Goal: Task Accomplishment & Management: Complete application form

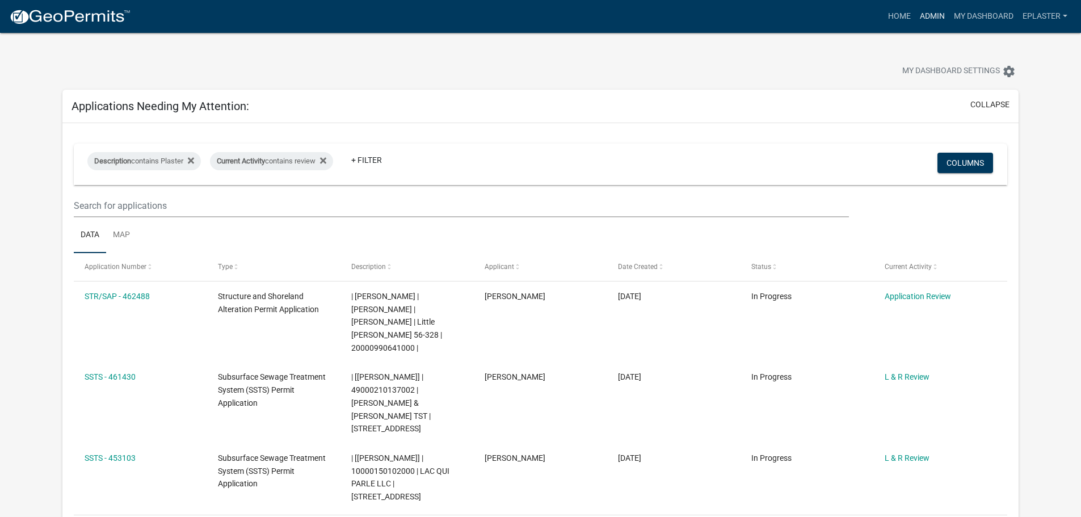
click at [930, 22] on link "Admin" at bounding box center [933, 17] width 34 height 22
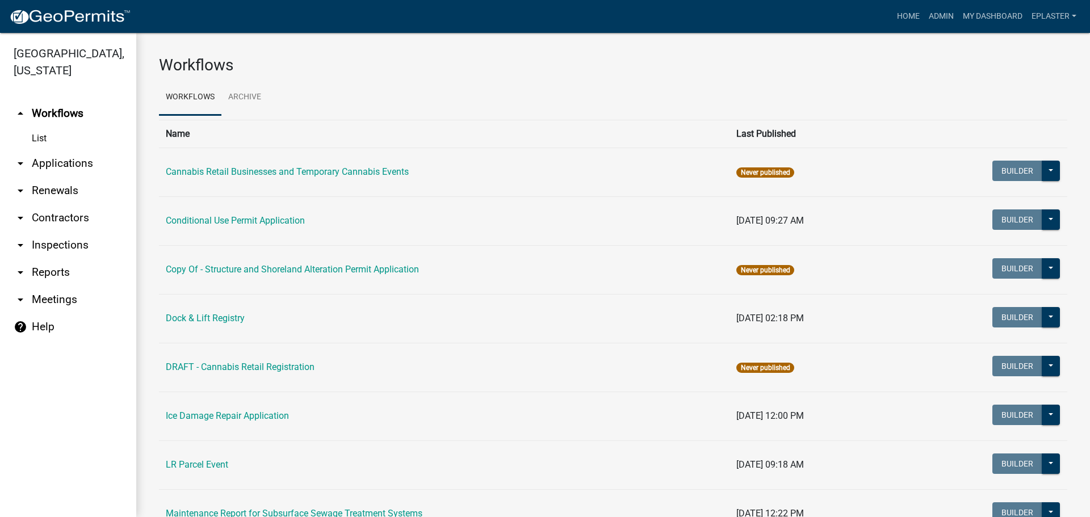
click at [71, 158] on link "arrow_drop_down Applications" at bounding box center [68, 163] width 136 height 27
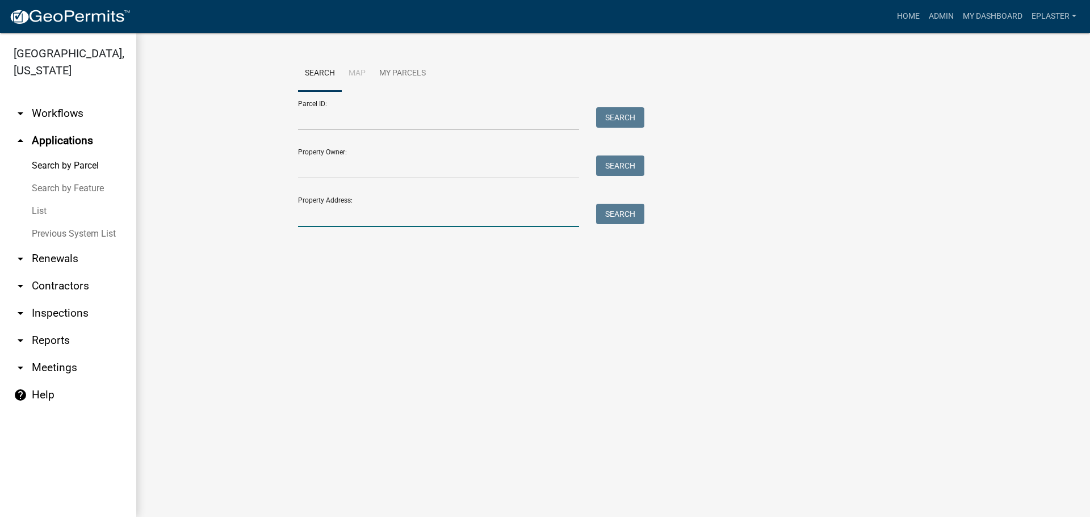
click at [367, 219] on input "Property Address:" at bounding box center [438, 215] width 281 height 23
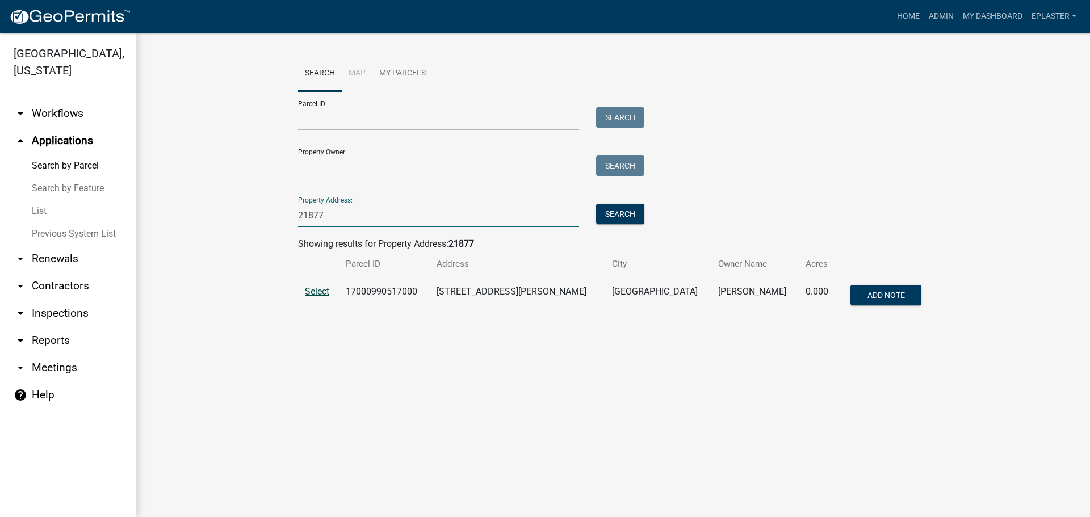
type input "21877"
click at [313, 287] on span "Select" at bounding box center [317, 291] width 24 height 11
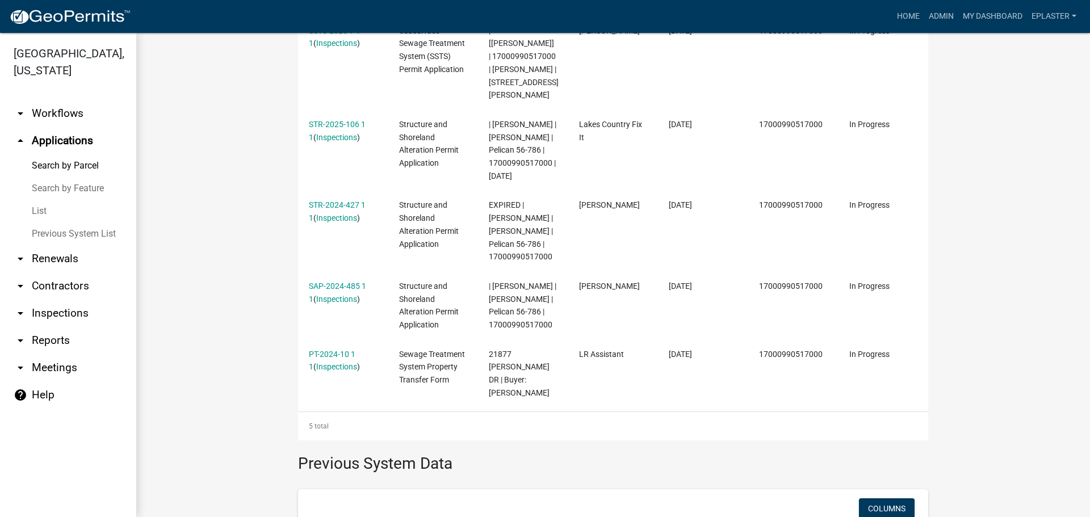
scroll to position [490, 0]
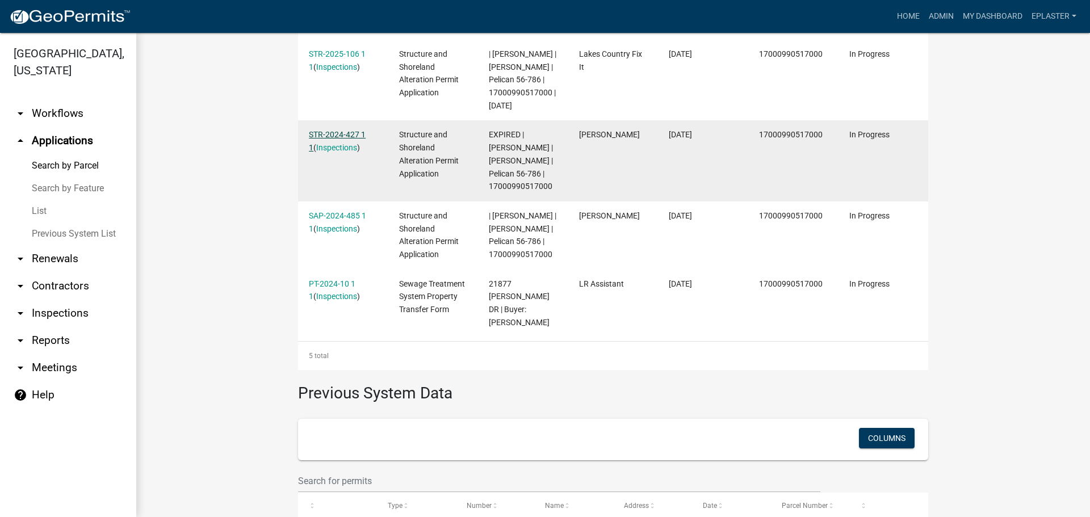
click at [345, 150] on link "STR-2024-427 1 1" at bounding box center [337, 141] width 57 height 22
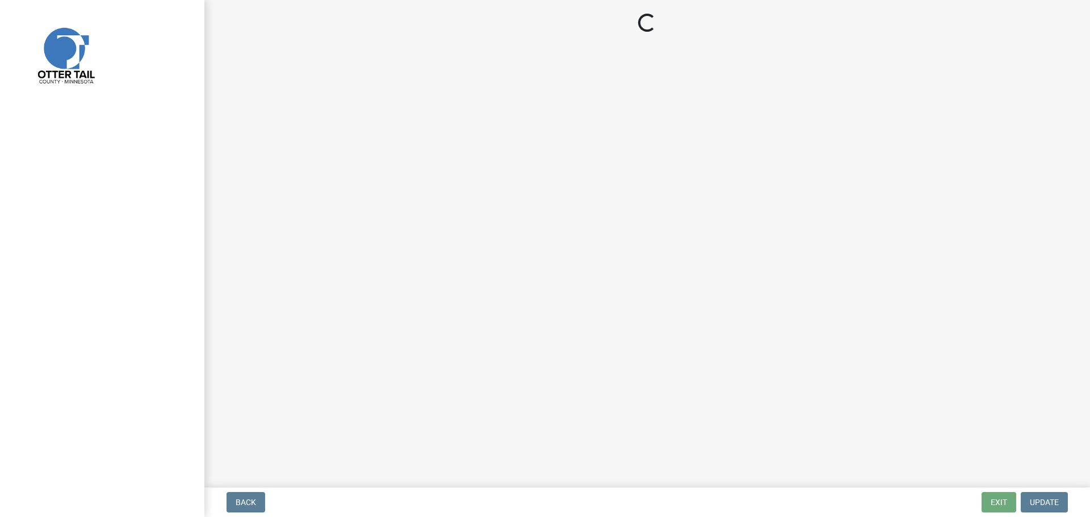
select select "710d5f49-2663-4e73-9718-d0c4e189f5ed"
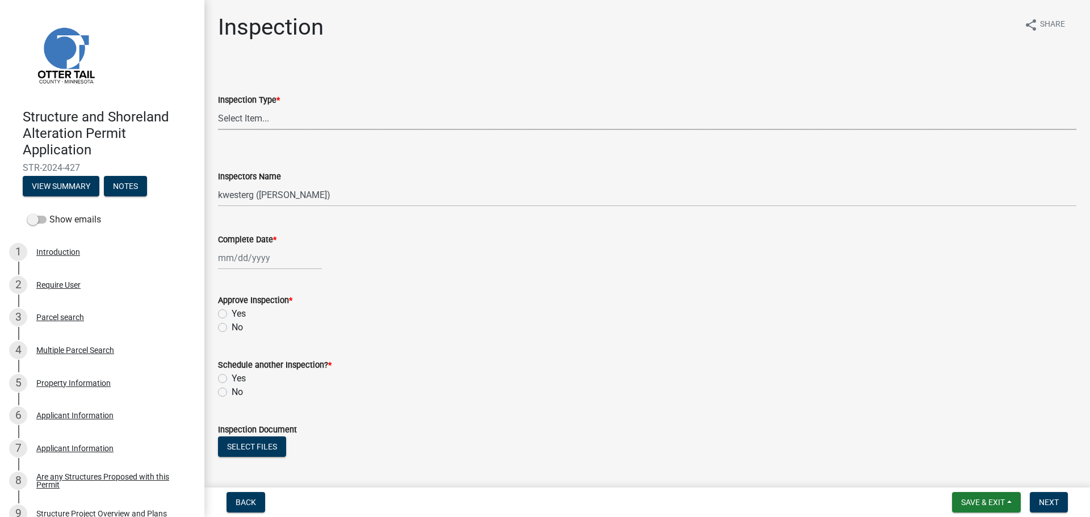
click at [258, 116] on select "Select Item... Footing / Structure Inspection Shoreland Alteration Not Built" at bounding box center [647, 118] width 858 height 23
click at [218, 107] on select "Select Item... Footing / Structure Inspection Shoreland Alteration Not Built" at bounding box center [647, 118] width 858 height 23
select select "29b027fa-a62f-4639-a4c1-67ac8b0bd2a2"
click at [249, 199] on select "Select Item... btollefson ([PERSON_NAME]) [PERSON_NAME] ([PERSON_NAME]) eplaste…" at bounding box center [647, 194] width 858 height 23
select select "ab4afe9b-f255-4bf6-b29f-35714790ba70"
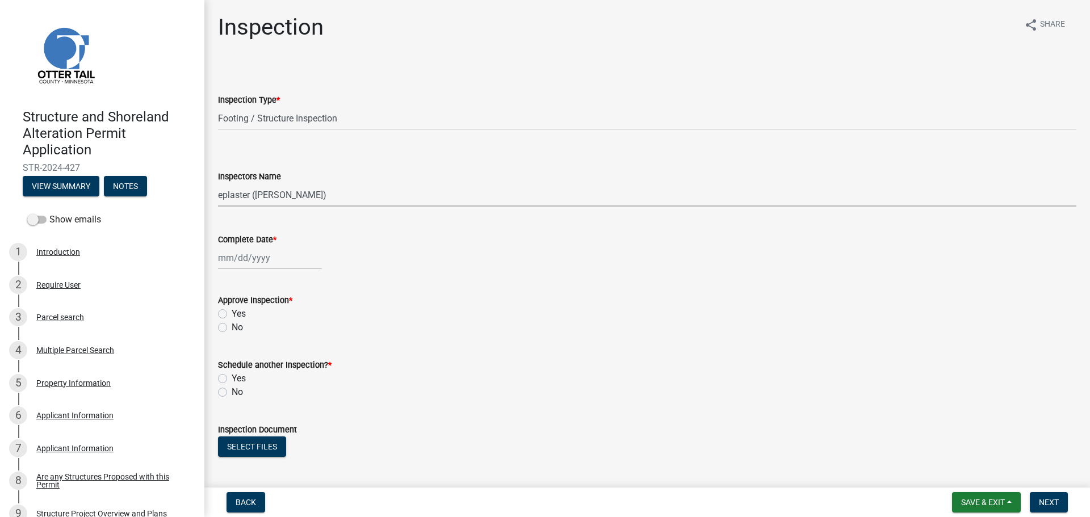
click at [218, 183] on select "Select Item... btollefson ([PERSON_NAME]) [PERSON_NAME] ([PERSON_NAME]) eplaste…" at bounding box center [647, 194] width 858 height 23
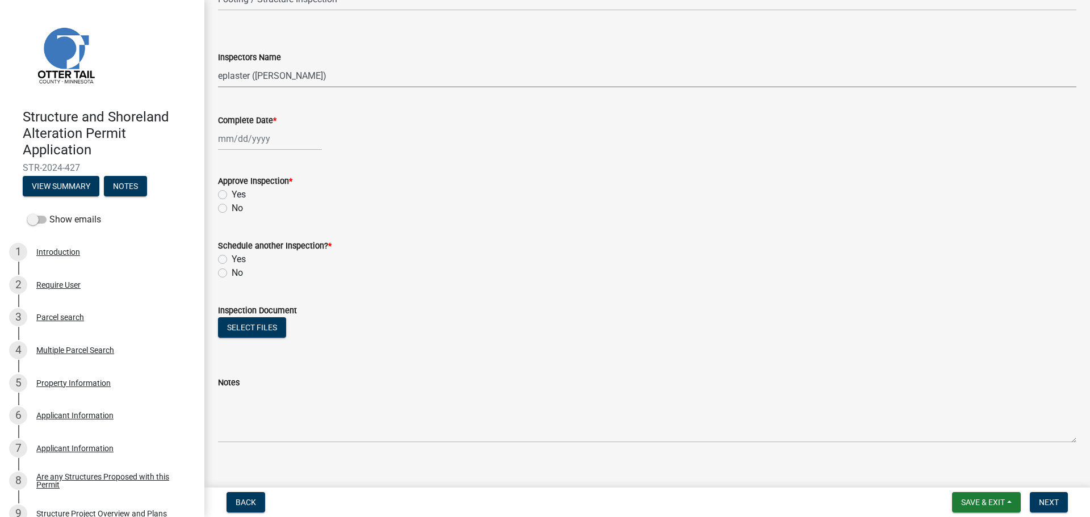
scroll to position [132, 0]
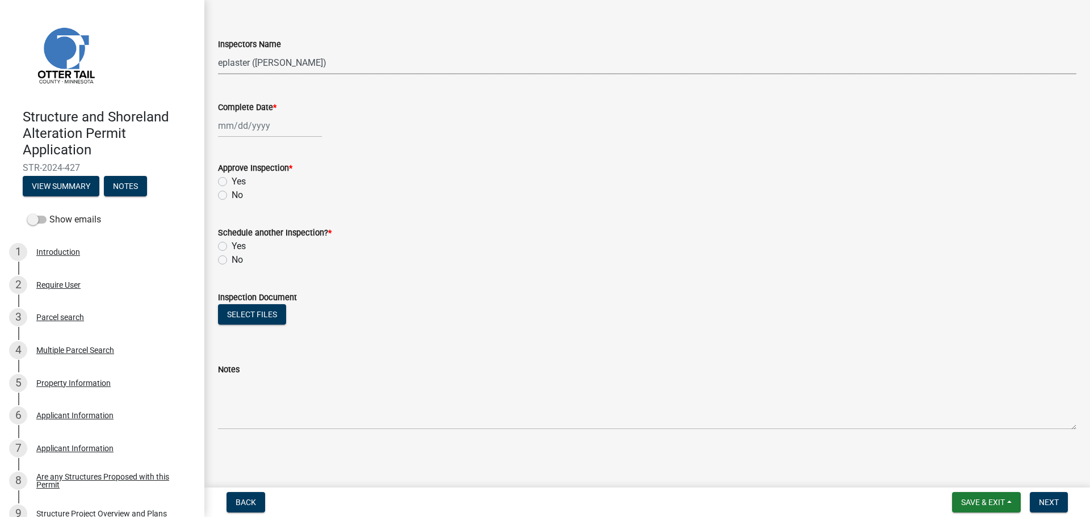
click at [219, 124] on div at bounding box center [270, 125] width 104 height 23
select select "8"
select select "2025"
click at [282, 221] on div "14" at bounding box center [284, 222] width 18 height 18
type input "[DATE]"
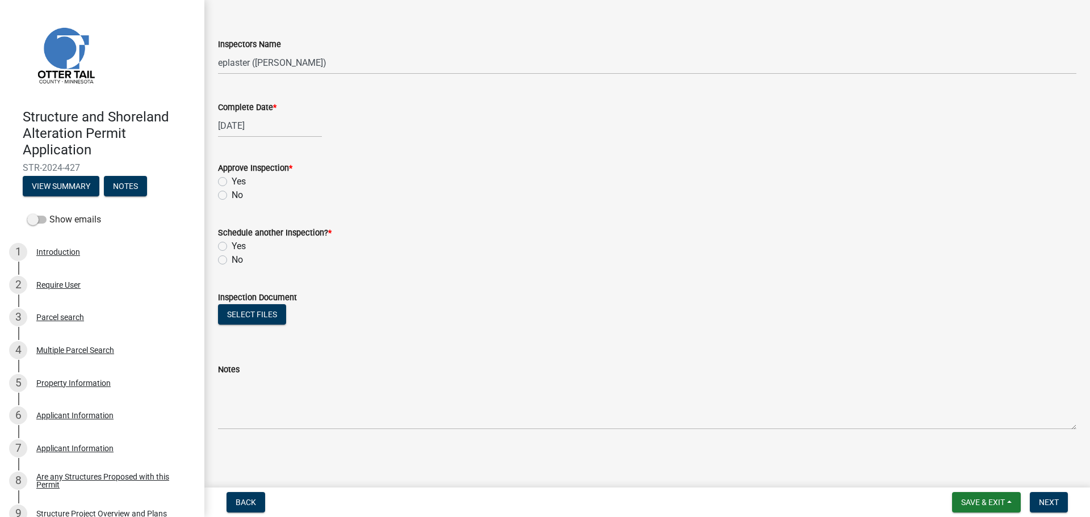
click at [232, 179] on label "Yes" at bounding box center [239, 182] width 14 height 14
click at [232, 179] on input "Yes" at bounding box center [235, 178] width 7 height 7
radio input "true"
click at [232, 259] on label "No" at bounding box center [237, 260] width 11 height 14
click at [232, 259] on input "No" at bounding box center [235, 256] width 7 height 7
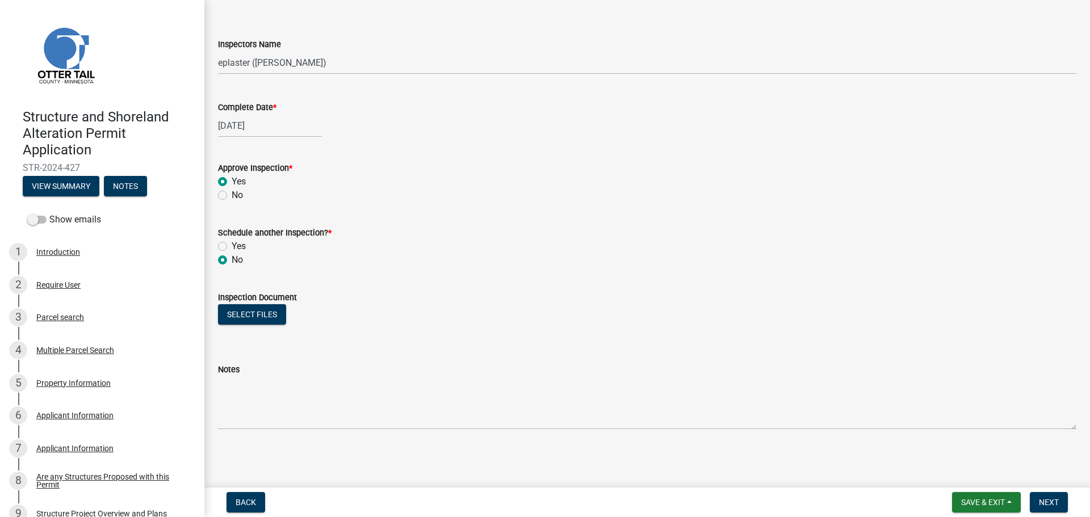
radio input "true"
click at [266, 317] on button "Select files" at bounding box center [252, 314] width 68 height 20
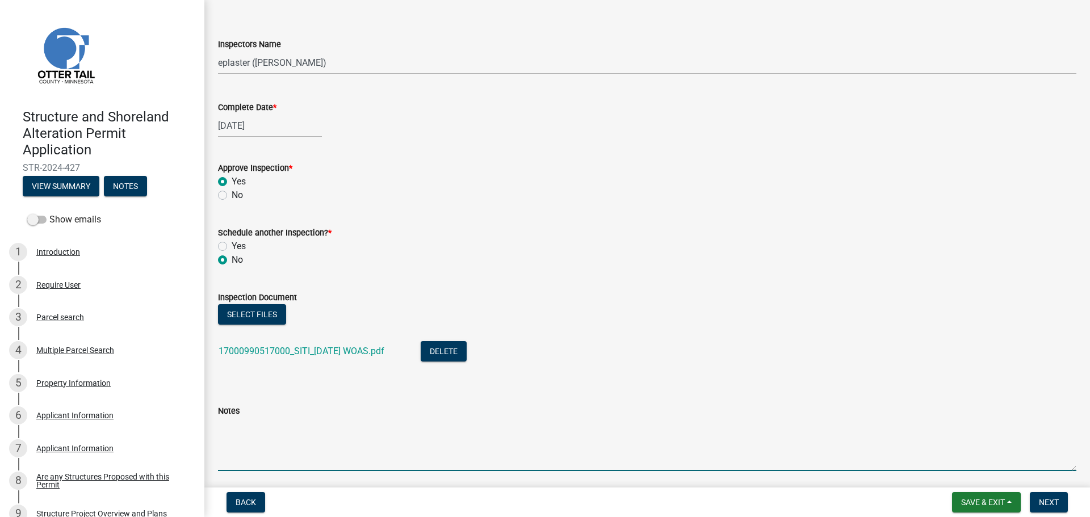
click at [439, 437] on textarea "Notes" at bounding box center [647, 444] width 858 height 53
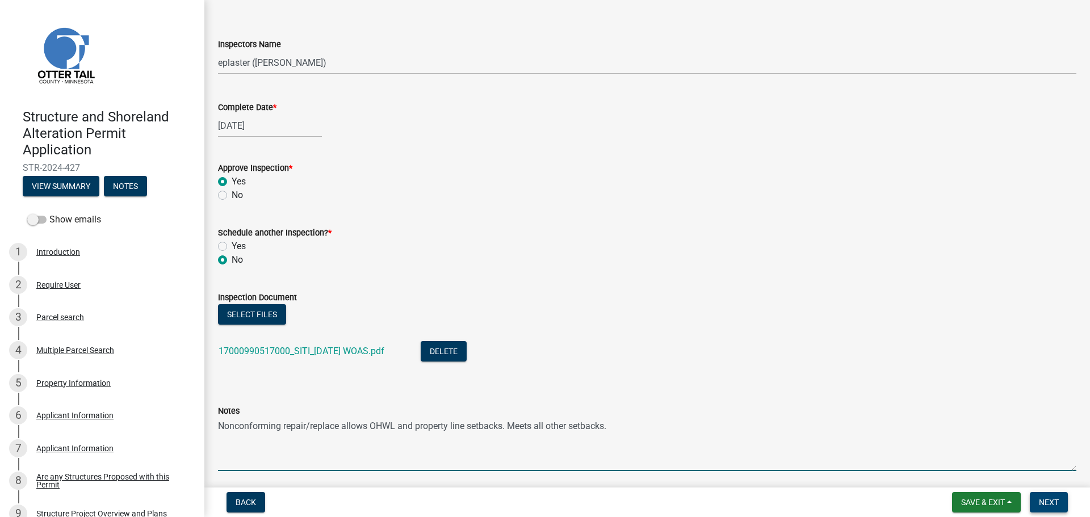
type textarea "Nonconforming repair/replace allows OHWL and property line setbacks. Meets all …"
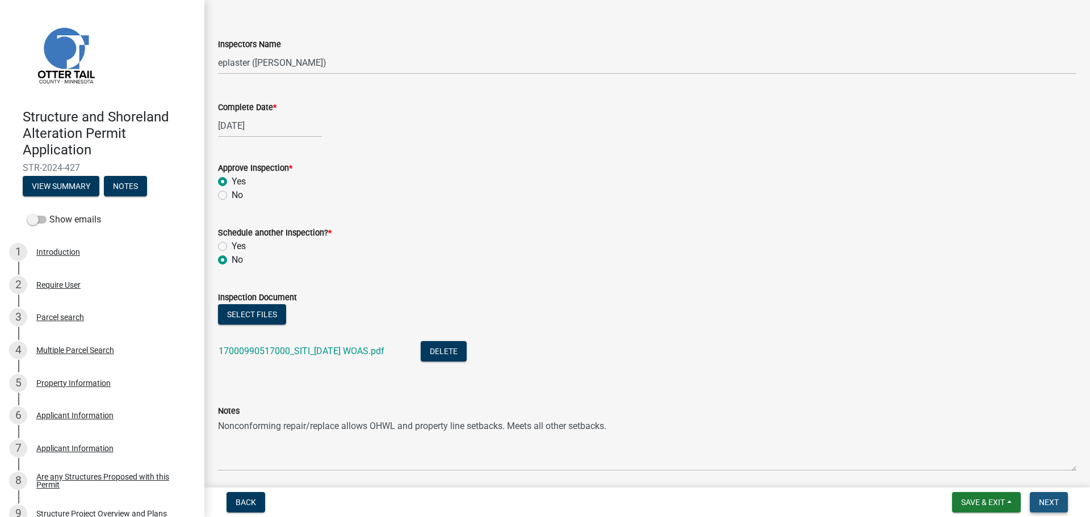
click at [1051, 500] on span "Next" at bounding box center [1049, 502] width 20 height 9
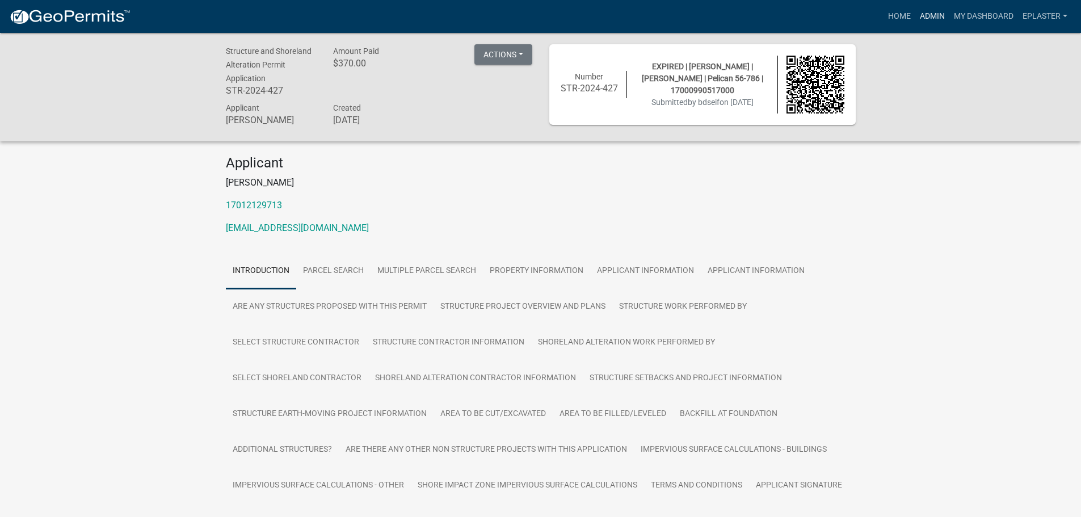
click at [933, 16] on link "Admin" at bounding box center [933, 17] width 34 height 22
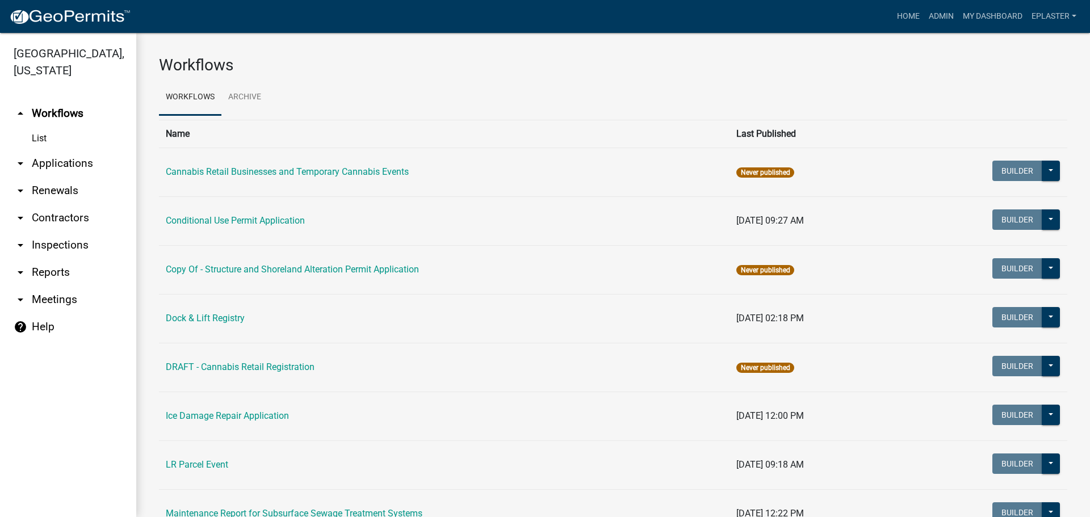
click at [77, 167] on link "arrow_drop_down Applications" at bounding box center [68, 163] width 136 height 27
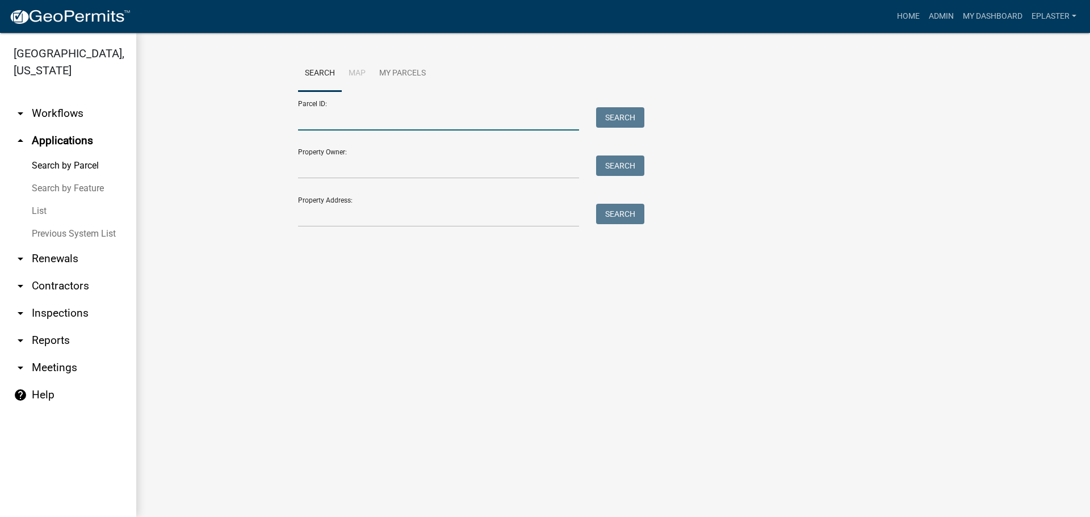
click at [332, 129] on input "Parcel ID:" at bounding box center [438, 118] width 281 height 23
click at [307, 209] on input "Property Address:" at bounding box center [438, 215] width 281 height 23
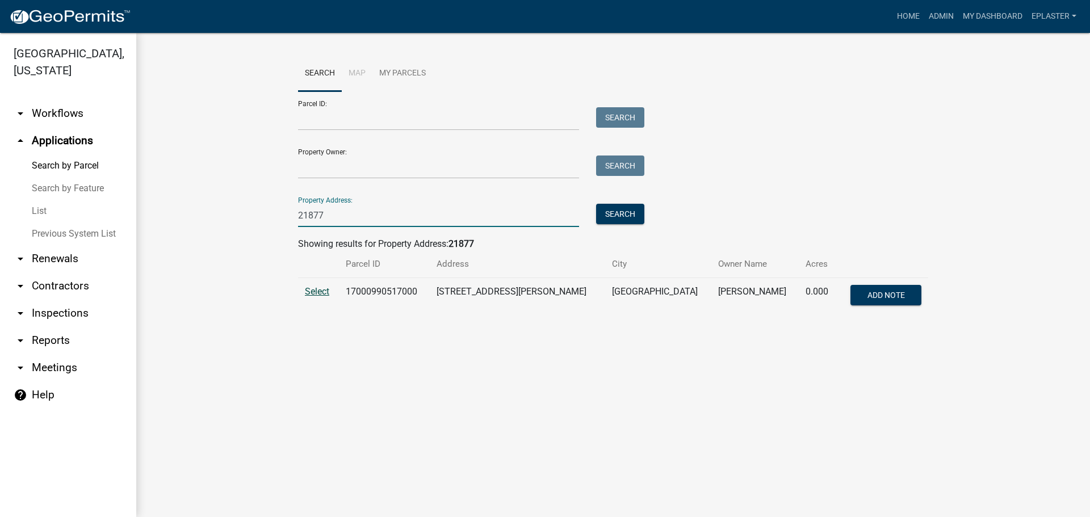
type input "21877"
click at [324, 286] on span "Select" at bounding box center [317, 291] width 24 height 11
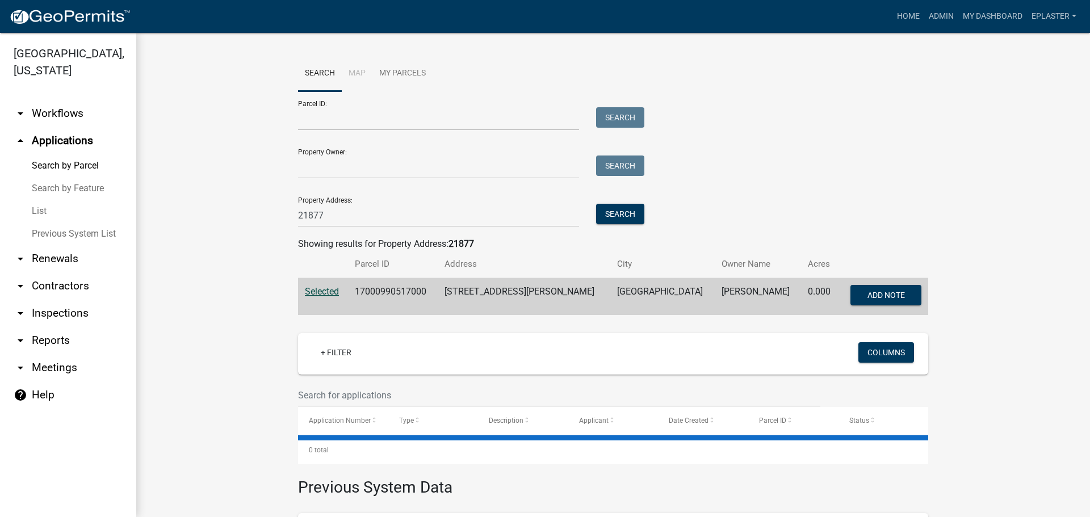
click at [326, 291] on span "Selected" at bounding box center [322, 291] width 34 height 11
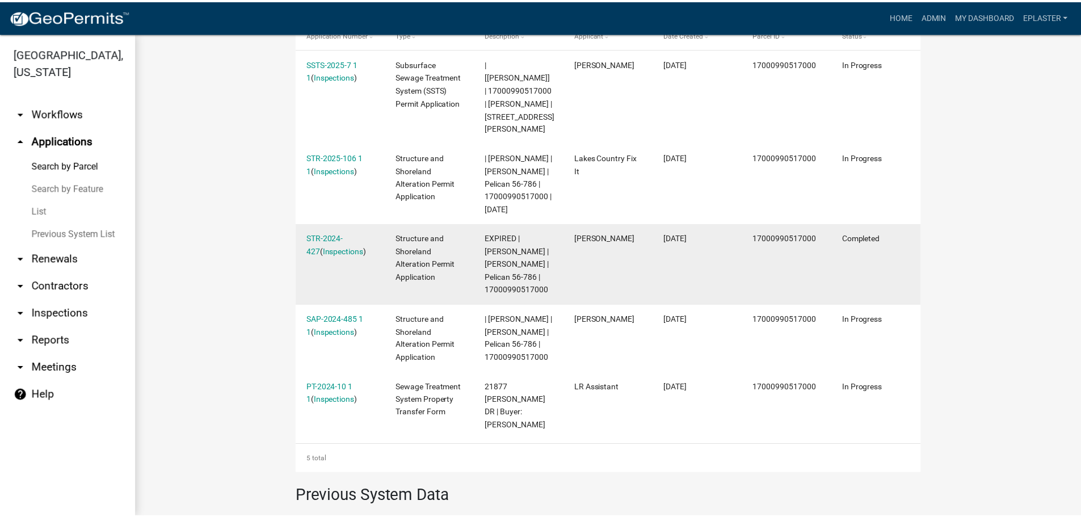
scroll to position [397, 0]
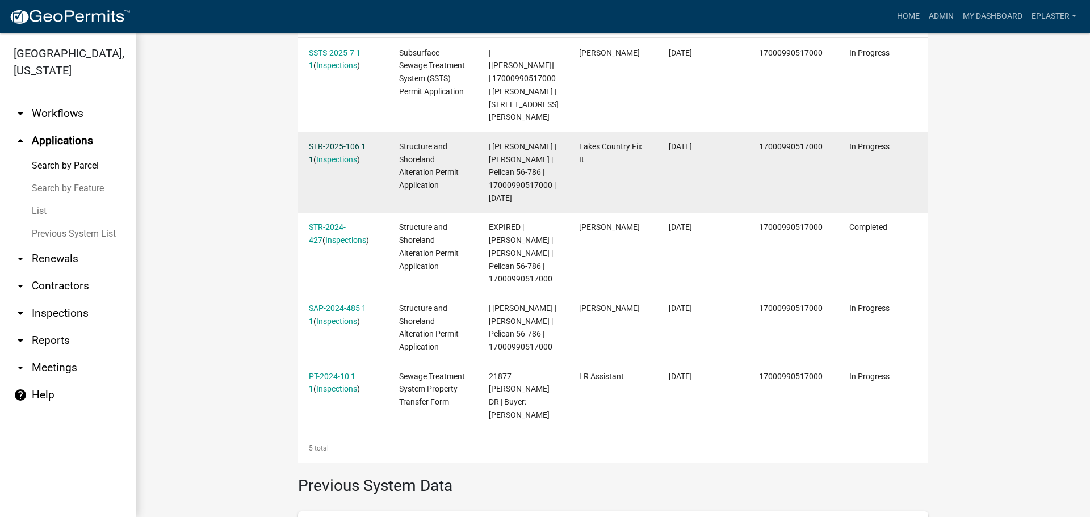
click at [345, 144] on link "STR-2025-106 1 1" at bounding box center [337, 153] width 57 height 22
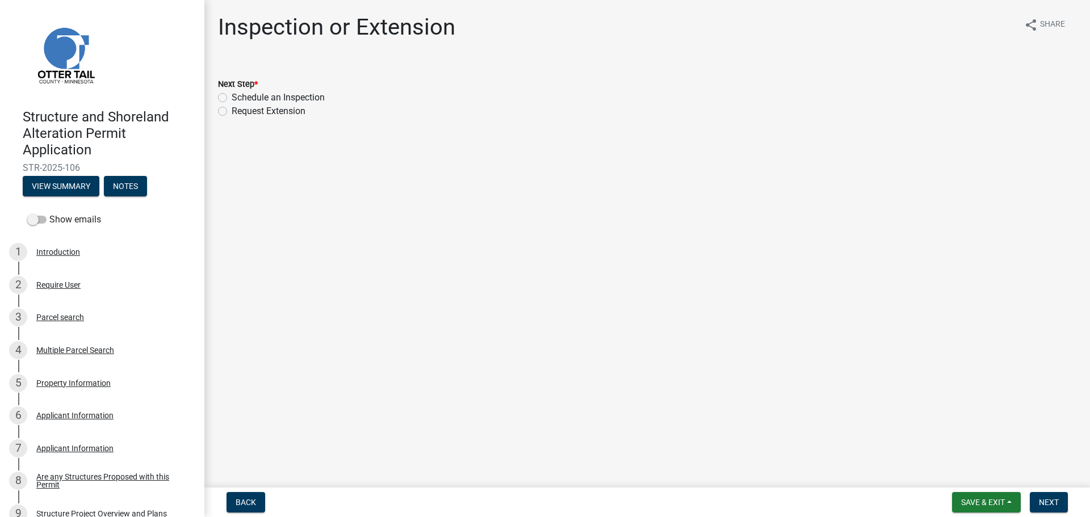
click at [232, 95] on label "Schedule an Inspection" at bounding box center [278, 98] width 93 height 14
click at [232, 95] on input "Schedule an Inspection" at bounding box center [235, 94] width 7 height 7
radio input "true"
click at [1050, 501] on span "Next" at bounding box center [1049, 502] width 20 height 9
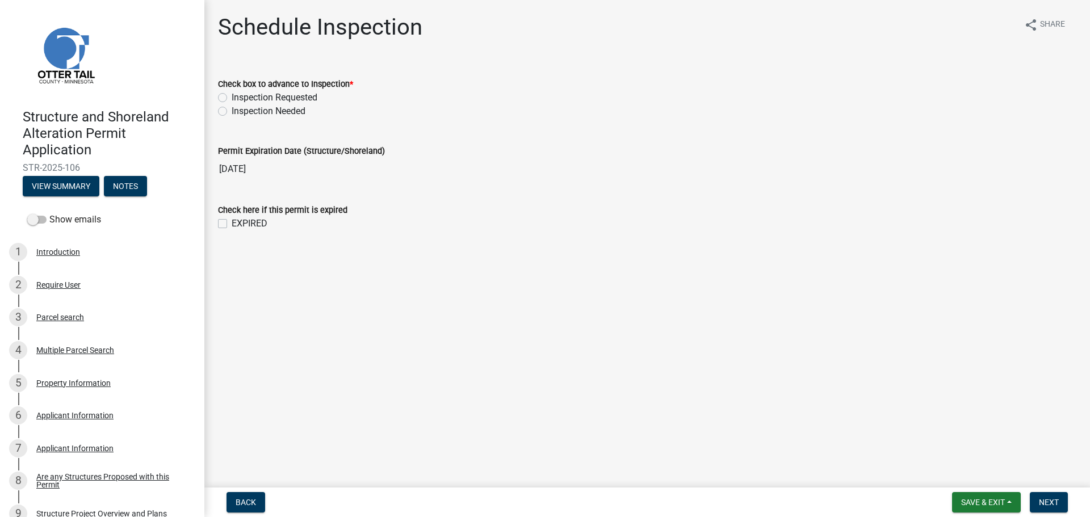
click at [232, 98] on label "Inspection Requested" at bounding box center [275, 98] width 86 height 14
click at [232, 98] on input "Inspection Requested" at bounding box center [235, 94] width 7 height 7
radio input "true"
click at [1057, 499] on span "Next" at bounding box center [1049, 502] width 20 height 9
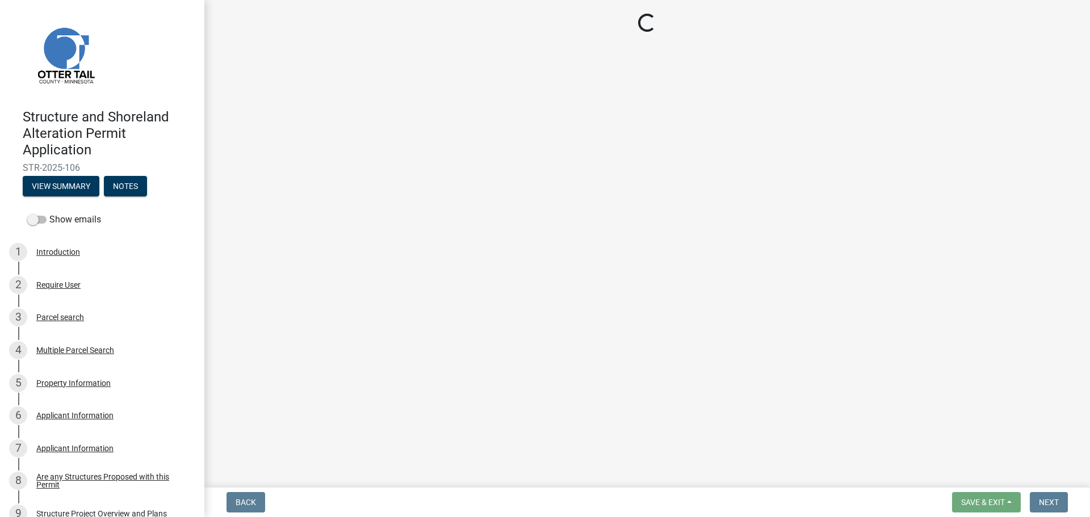
select select "710d5f49-2663-4e73-9718-d0c4e189f5ed"
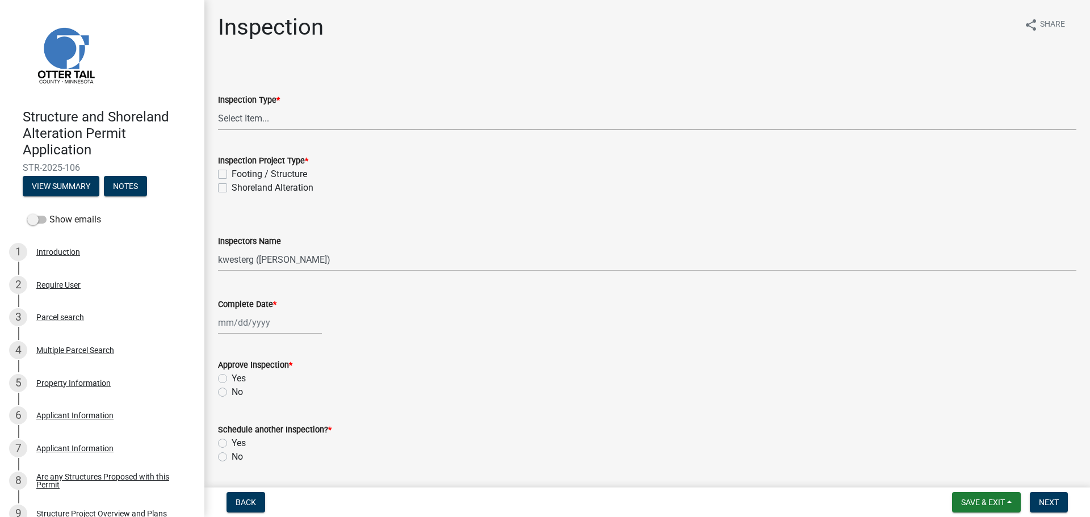
click at [270, 121] on select "Select Item... Inspection Complete Partial Inspection Inspected Not Built" at bounding box center [647, 118] width 858 height 23
click at [218, 107] on select "Select Item... Inspection Complete Partial Inspection Inspected Not Built" at bounding box center [647, 118] width 858 height 23
select select "409c2f88-eb3f-474f-aeae-54c427f2203e"
click at [232, 173] on label "Footing / Structure" at bounding box center [269, 174] width 75 height 14
click at [232, 173] on input "Footing / Structure" at bounding box center [235, 170] width 7 height 7
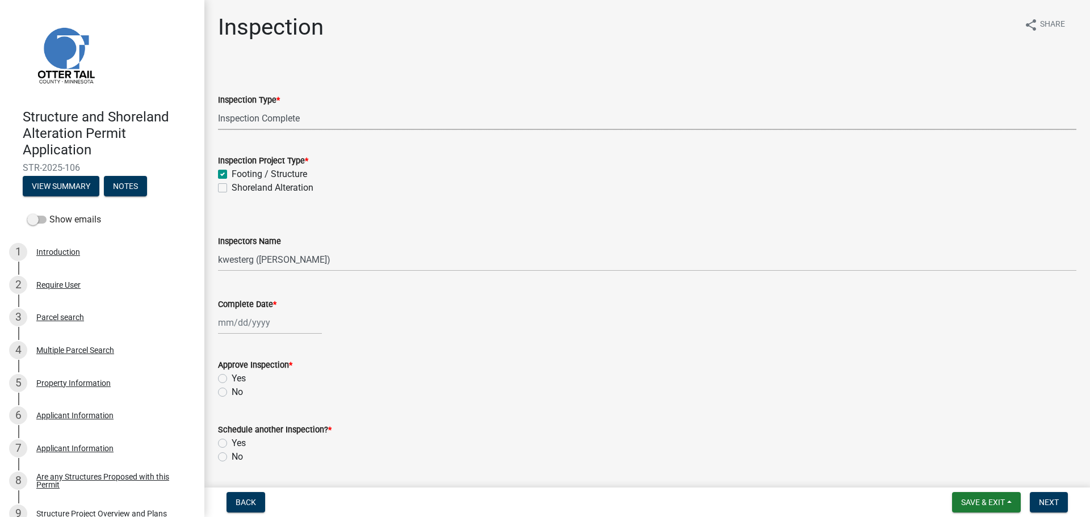
checkbox input "true"
checkbox input "false"
click at [229, 265] on select "Select Item... btollefson ([PERSON_NAME]) [PERSON_NAME] ([PERSON_NAME]) eplaste…" at bounding box center [647, 259] width 858 height 23
select select "ab4afe9b-f255-4bf6-b29f-35714790ba70"
click at [218, 248] on select "Select Item... btollefson ([PERSON_NAME]) [PERSON_NAME] ([PERSON_NAME]) eplaste…" at bounding box center [647, 259] width 858 height 23
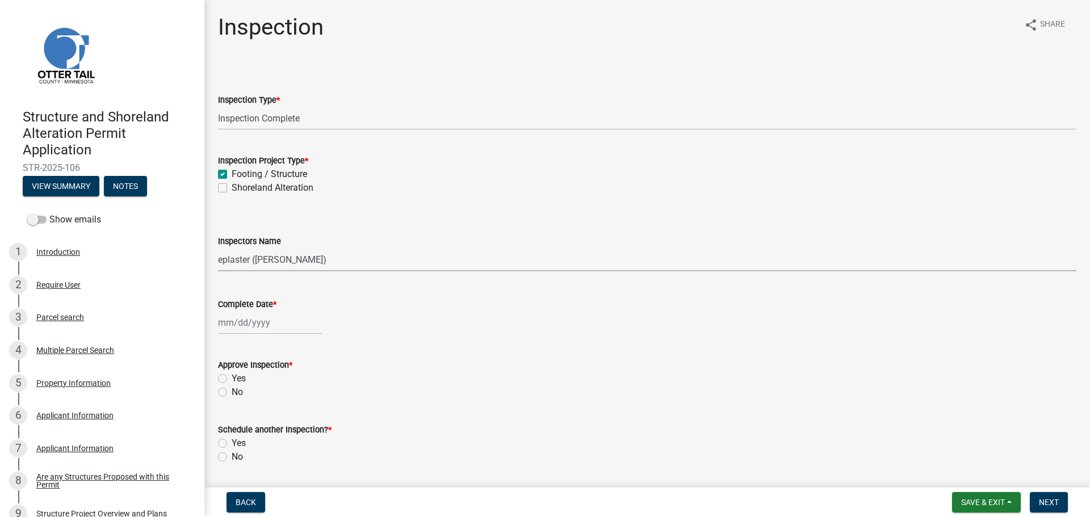
click at [229, 316] on div at bounding box center [270, 322] width 104 height 23
select select "8"
select select "2025"
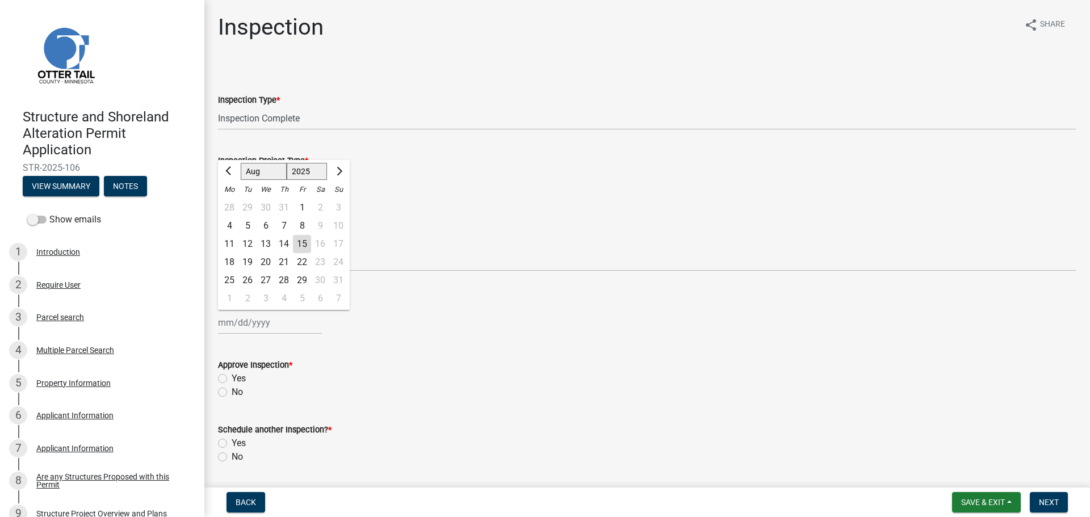
click at [288, 241] on div "14" at bounding box center [284, 244] width 18 height 18
type input "[DATE]"
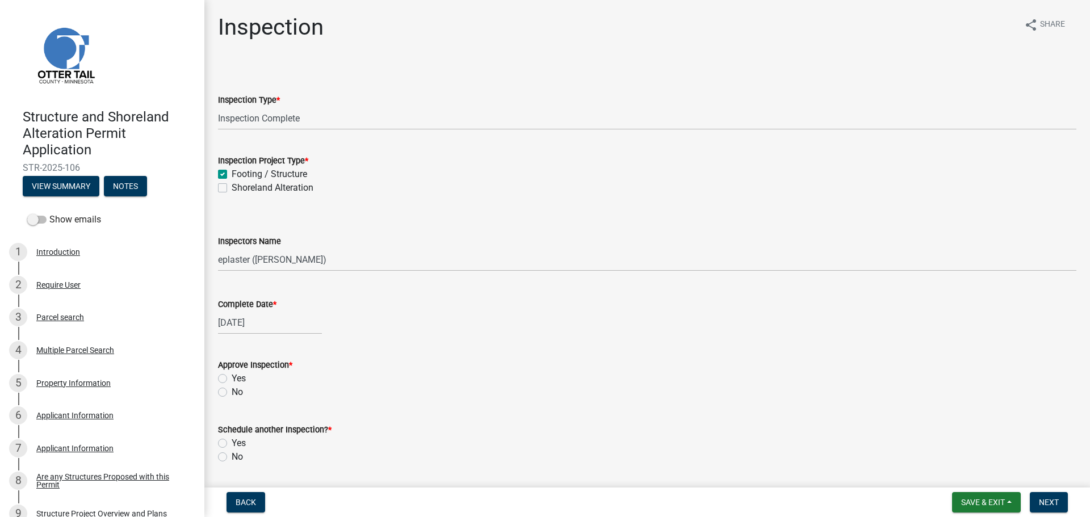
click at [232, 380] on label "Yes" at bounding box center [239, 379] width 14 height 14
click at [232, 379] on input "Yes" at bounding box center [235, 375] width 7 height 7
radio input "true"
click at [232, 455] on label "No" at bounding box center [237, 457] width 11 height 14
click at [232, 455] on input "No" at bounding box center [235, 453] width 7 height 7
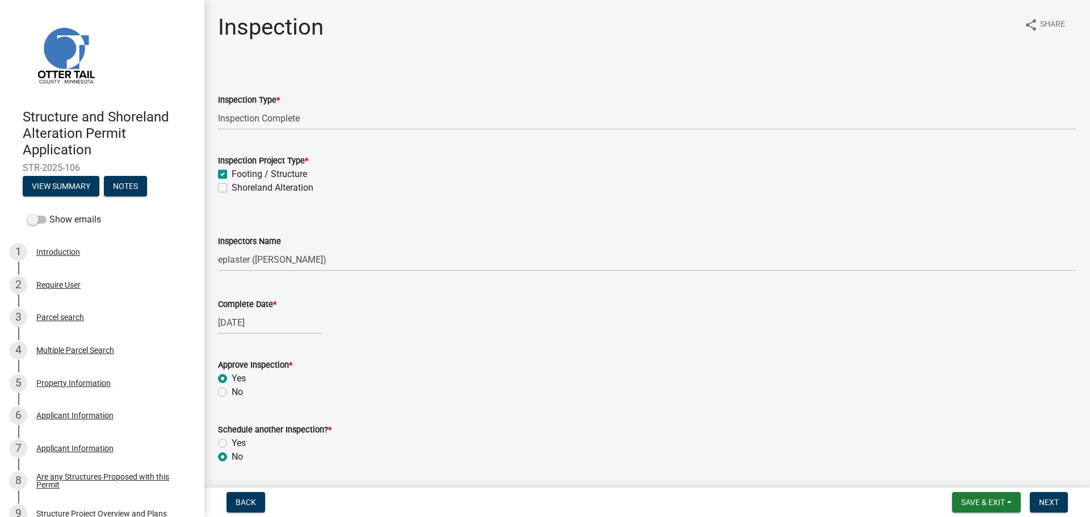
radio input "true"
click at [1043, 497] on button "Next" at bounding box center [1049, 502] width 38 height 20
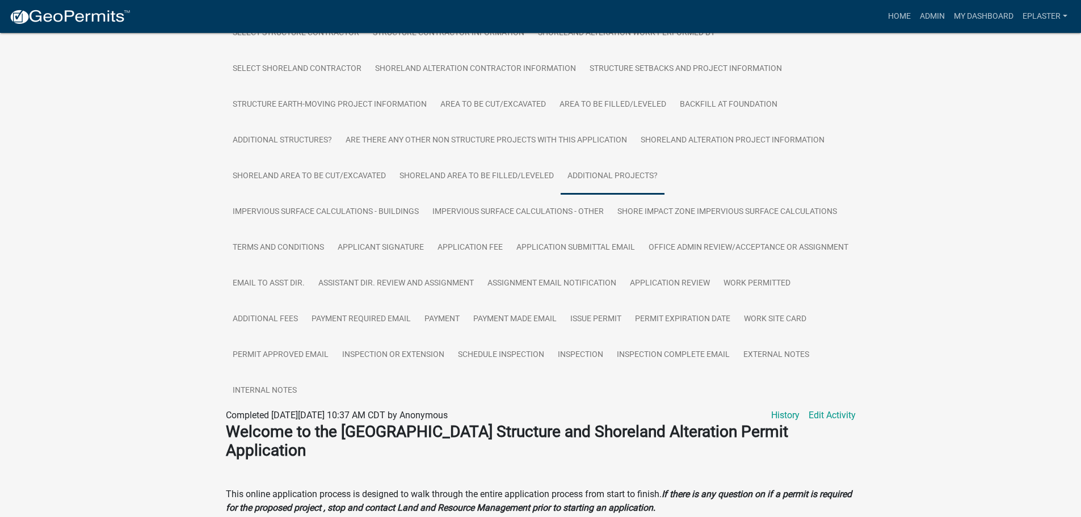
scroll to position [355, 0]
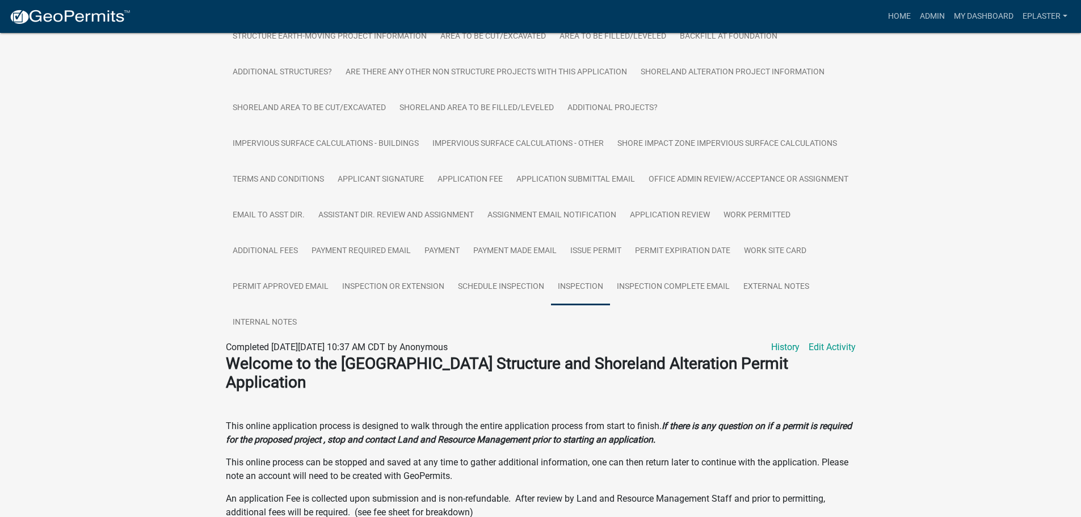
click at [610, 281] on link "Inspection" at bounding box center [580, 287] width 59 height 36
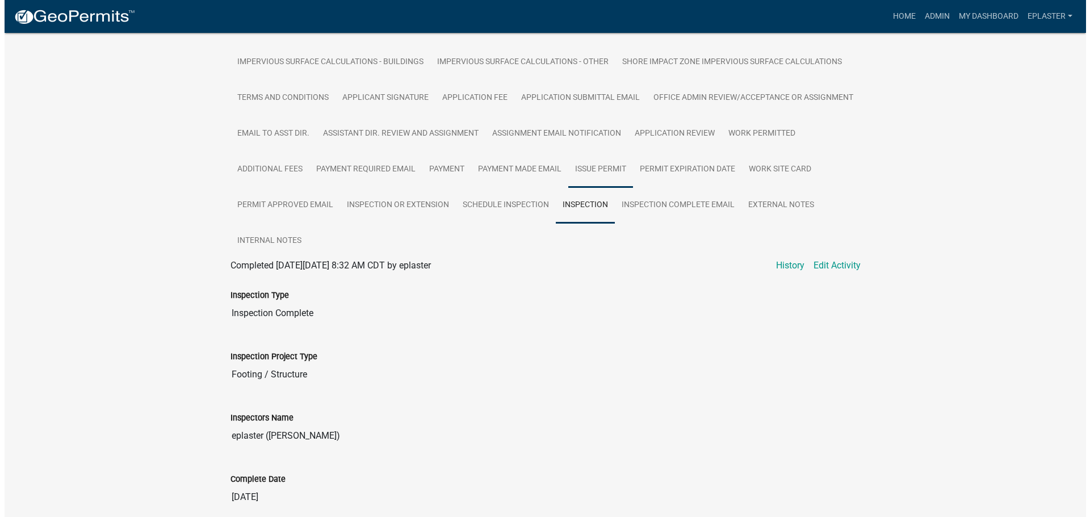
scroll to position [343, 0]
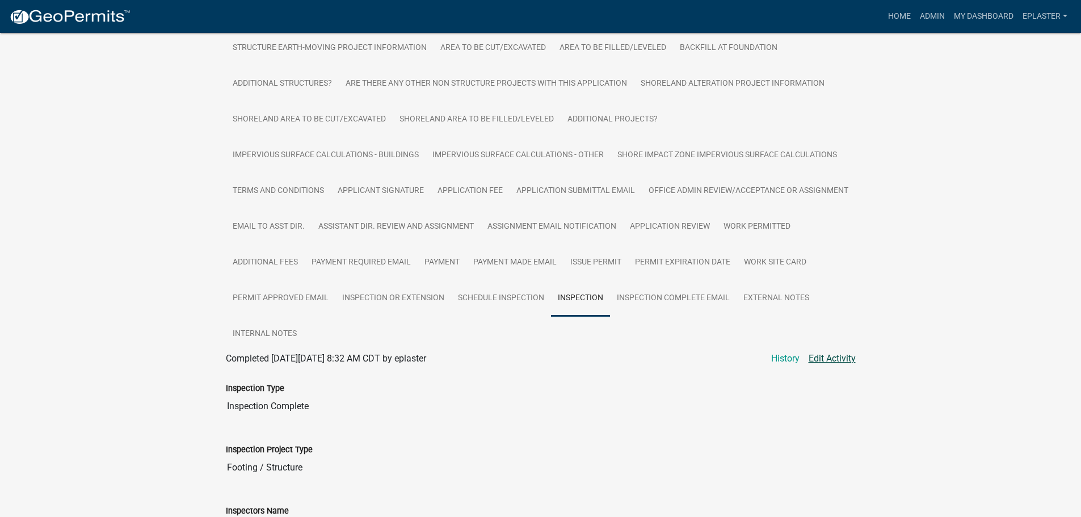
click at [827, 360] on link "Edit Activity" at bounding box center [832, 359] width 47 height 14
click at [834, 357] on link "Edit Activity" at bounding box center [832, 359] width 47 height 14
select select "ab4afe9b-f255-4bf6-b29f-35714790ba70"
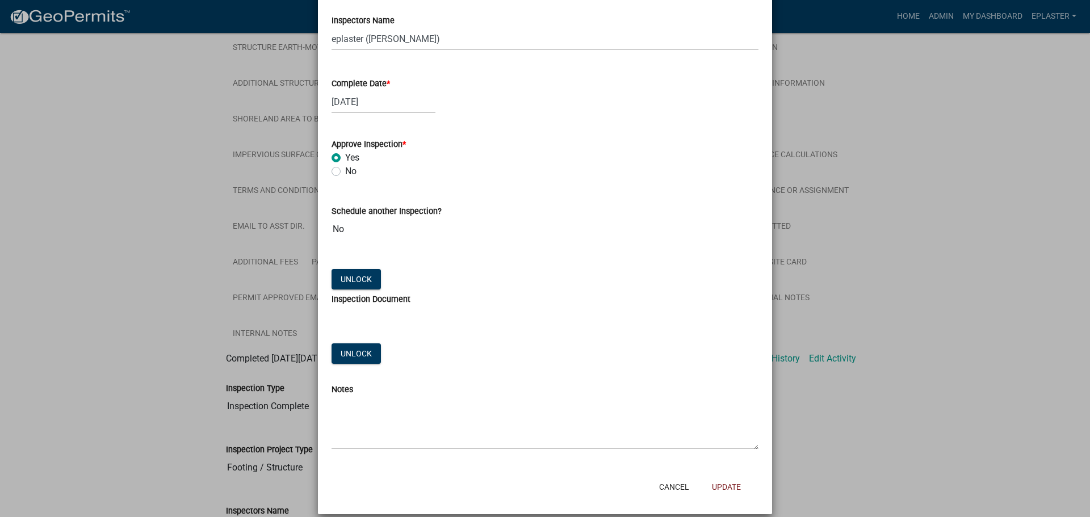
scroll to position [259, 0]
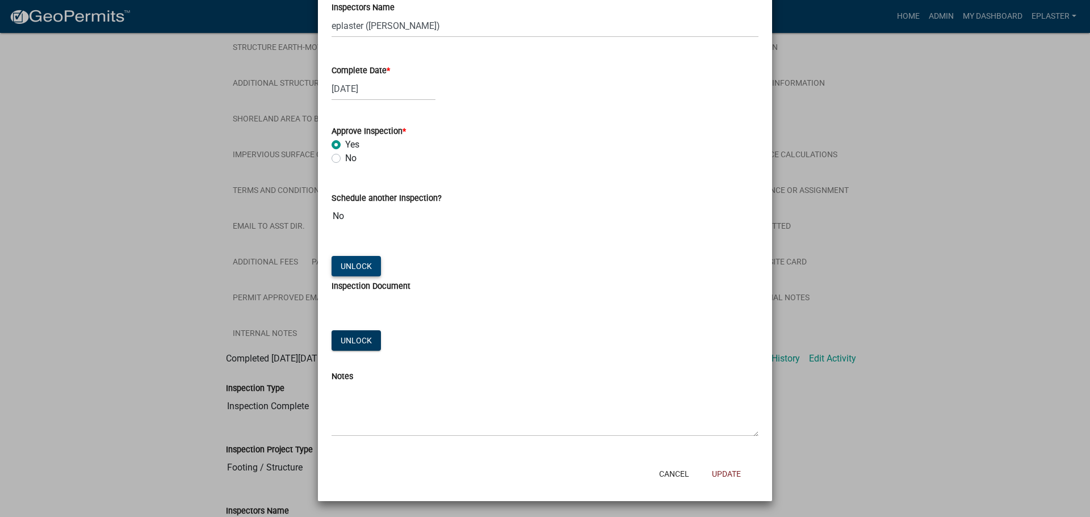
click at [360, 257] on div "Schedule another Inspection? No Unlock" at bounding box center [545, 227] width 444 height 104
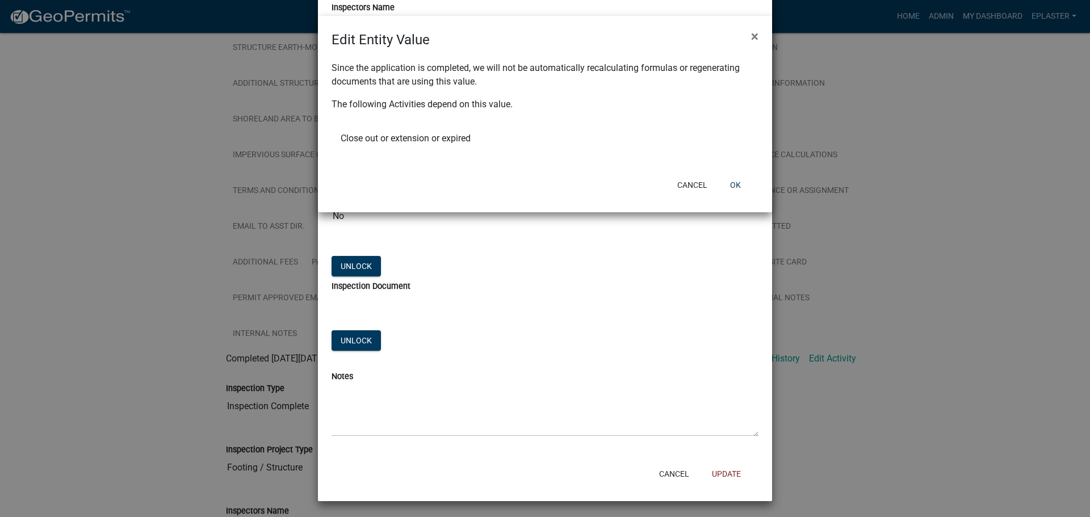
select select "ab4afe9b-f255-4bf6-b29f-35714790ba70"
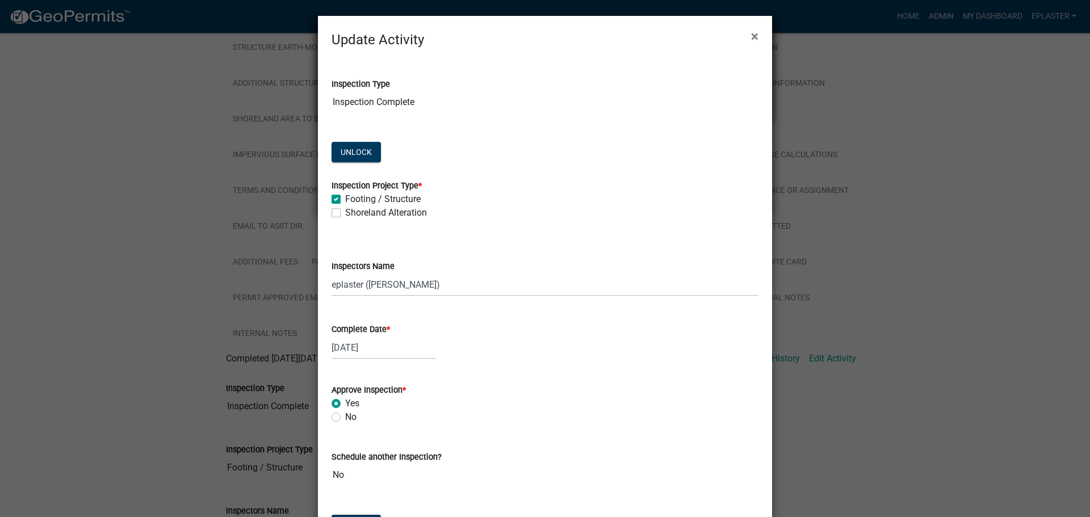
scroll to position [0, 0]
click at [755, 36] on button "×" at bounding box center [755, 36] width 26 height 32
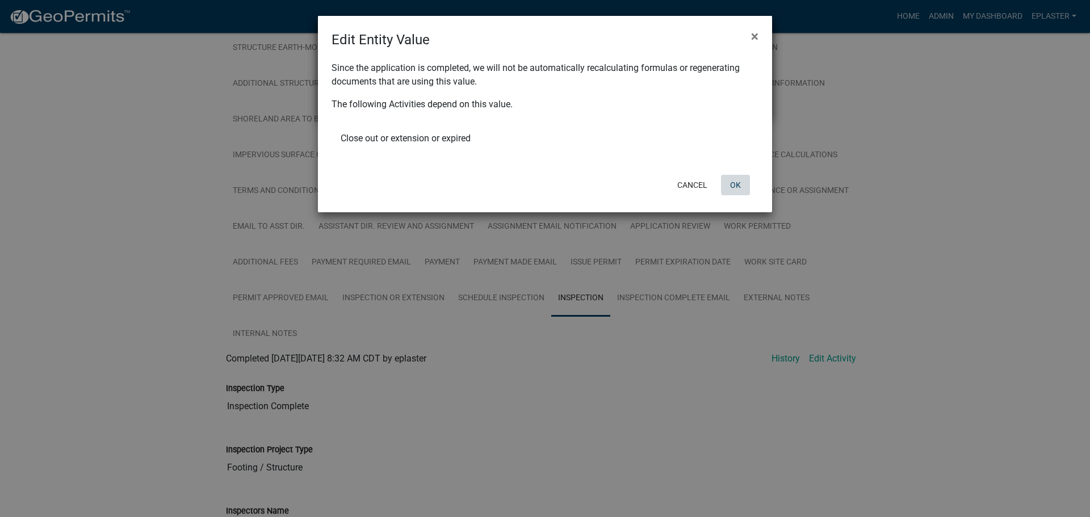
click at [737, 182] on button "OK" at bounding box center [735, 185] width 29 height 20
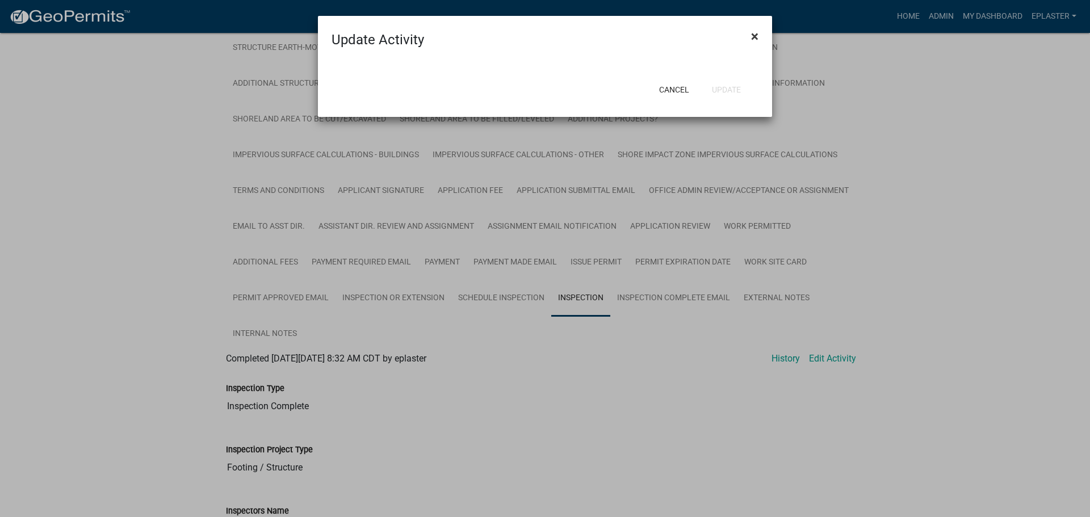
click at [754, 32] on span "×" at bounding box center [754, 36] width 7 height 16
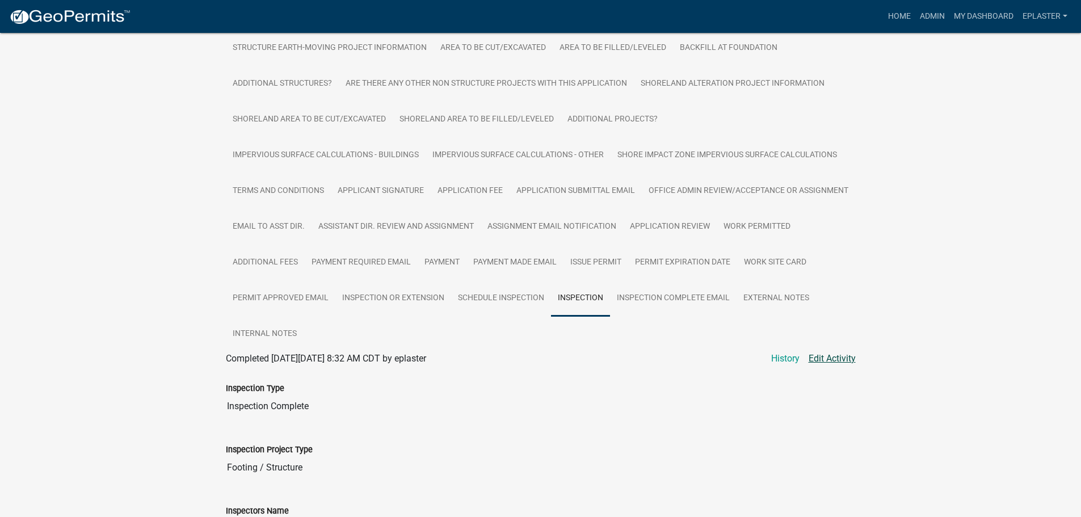
click at [841, 359] on link "Edit Activity" at bounding box center [832, 359] width 47 height 14
select select "ab4afe9b-f255-4bf6-b29f-35714790ba70"
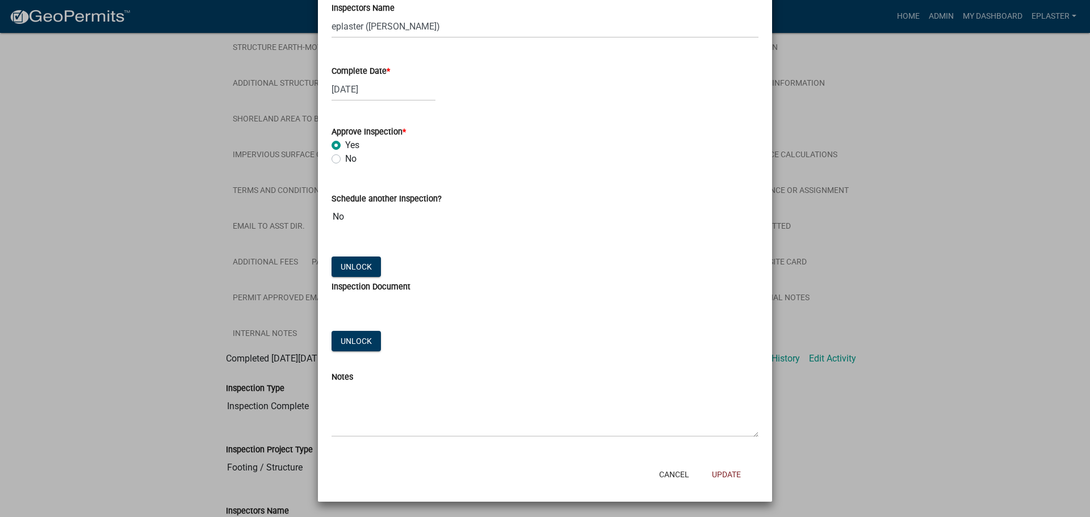
scroll to position [259, 0]
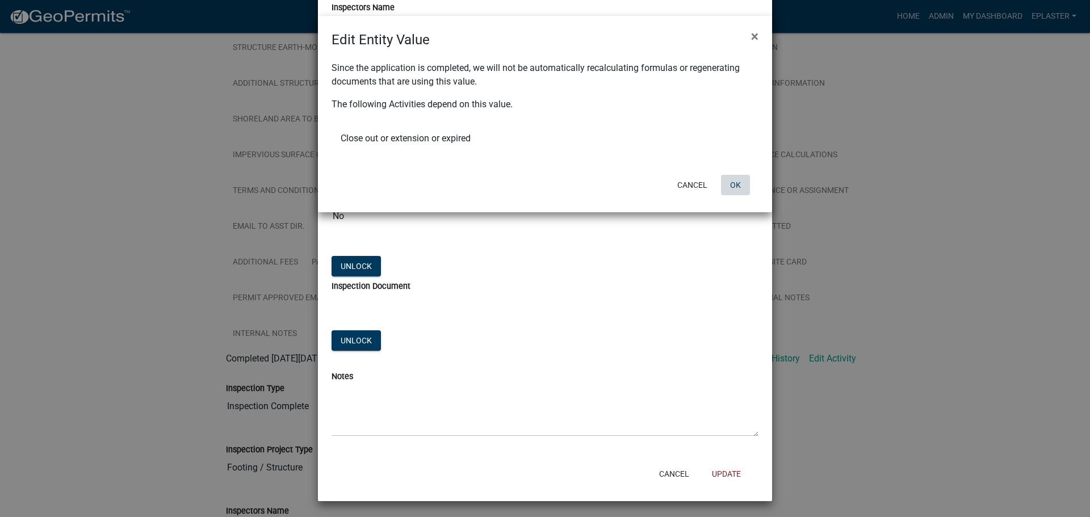
click at [732, 176] on button "OK" at bounding box center [735, 185] width 29 height 20
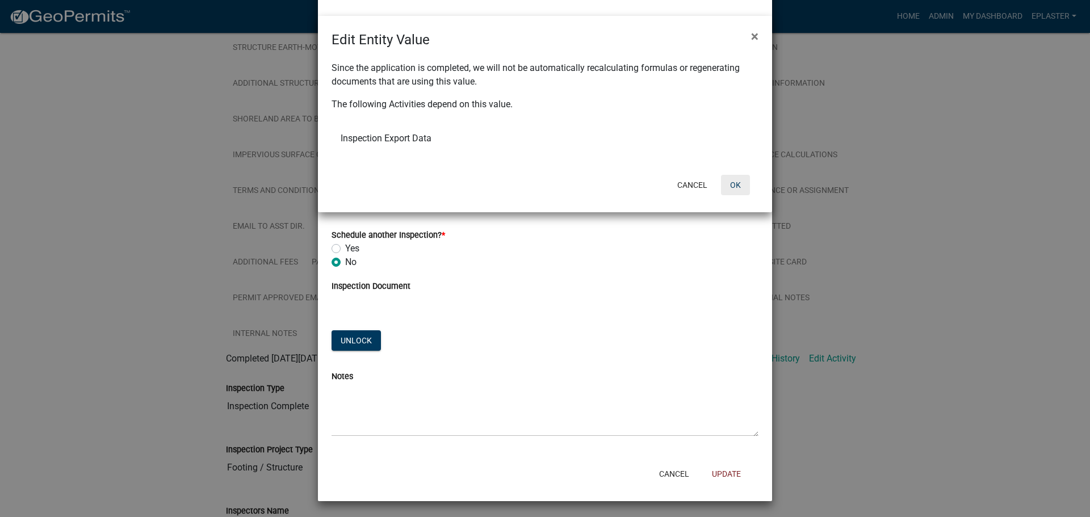
click at [726, 185] on button "OK" at bounding box center [735, 185] width 29 height 20
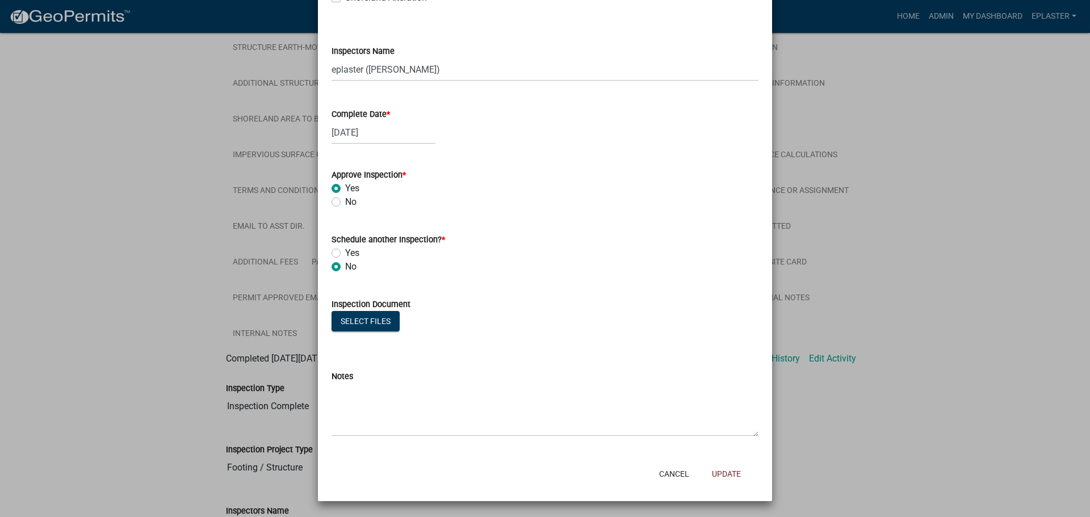
scroll to position [215, 0]
click at [380, 327] on button "Select files" at bounding box center [365, 321] width 68 height 20
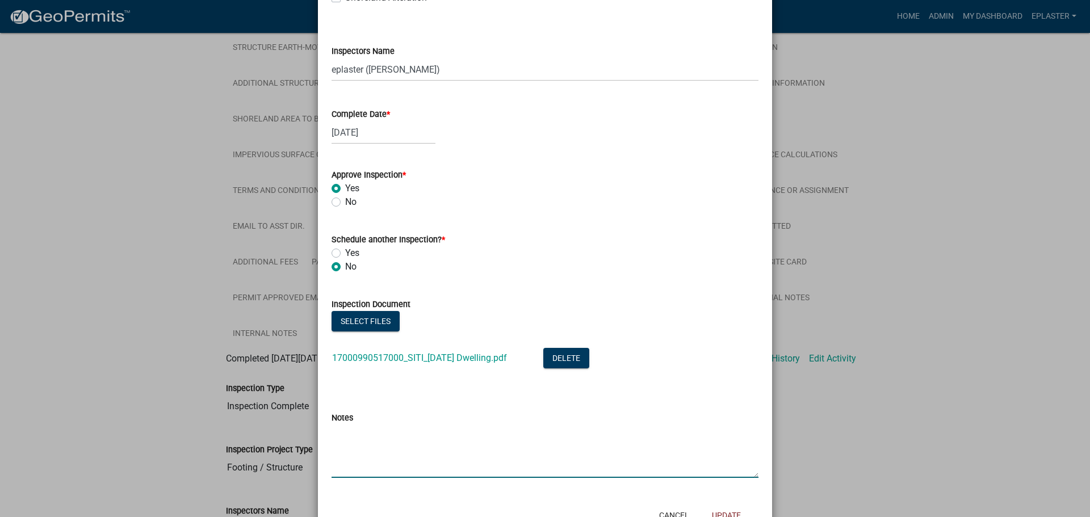
click at [398, 464] on textarea "Notes" at bounding box center [544, 451] width 427 height 53
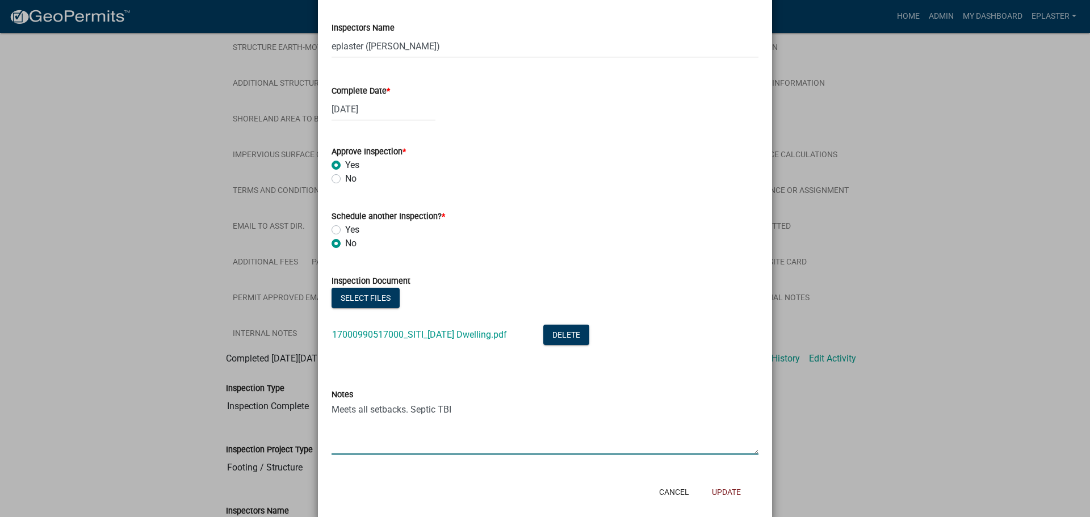
scroll to position [257, 0]
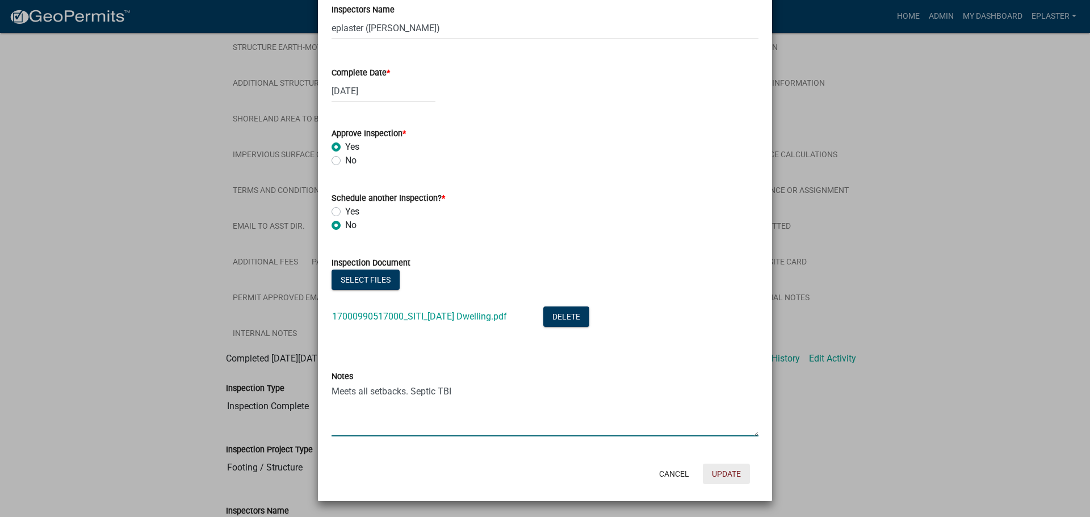
type textarea "Meets all setbacks. Septic TBI"
click at [730, 471] on button "Update" at bounding box center [726, 474] width 47 height 20
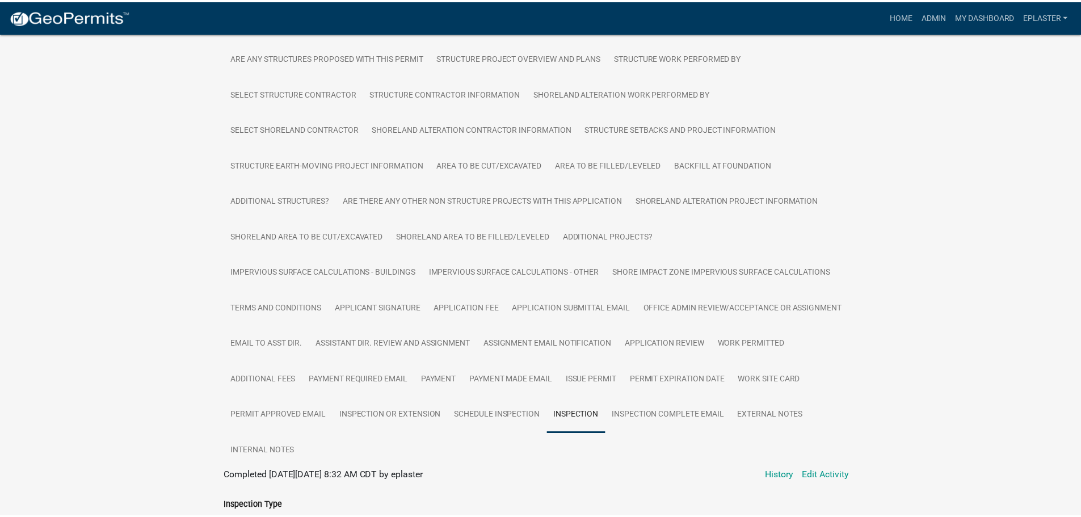
scroll to position [343, 0]
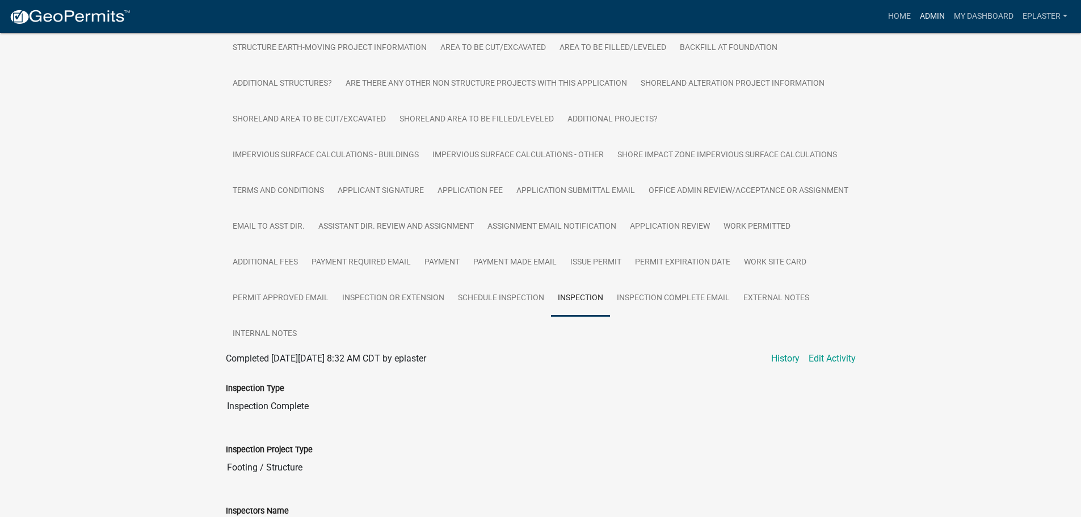
click at [930, 17] on link "Admin" at bounding box center [933, 17] width 34 height 22
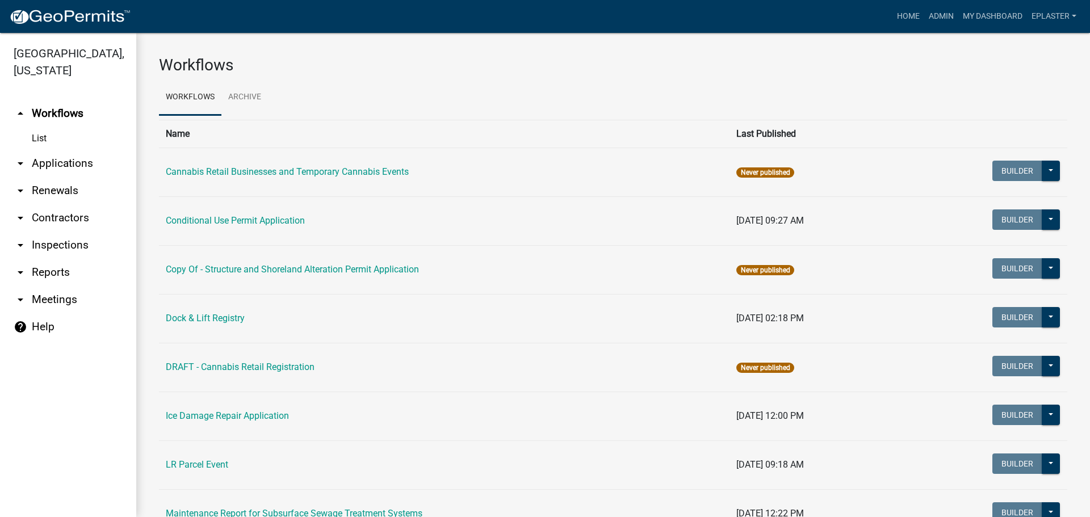
click at [92, 171] on link "arrow_drop_down Applications" at bounding box center [68, 163] width 136 height 27
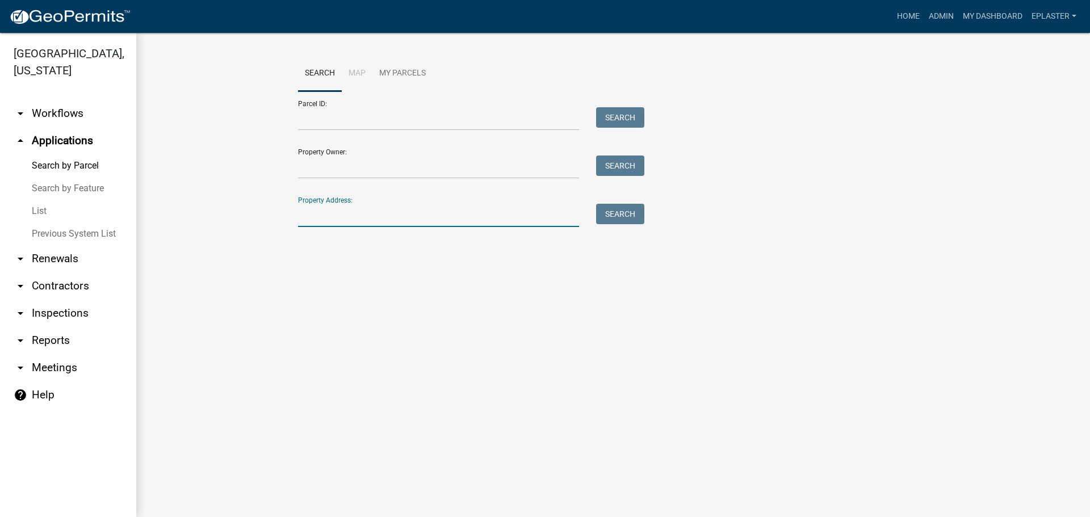
click at [444, 219] on input "Property Address:" at bounding box center [438, 215] width 281 height 23
click at [325, 116] on input "Parcel ID:" at bounding box center [438, 118] width 281 height 23
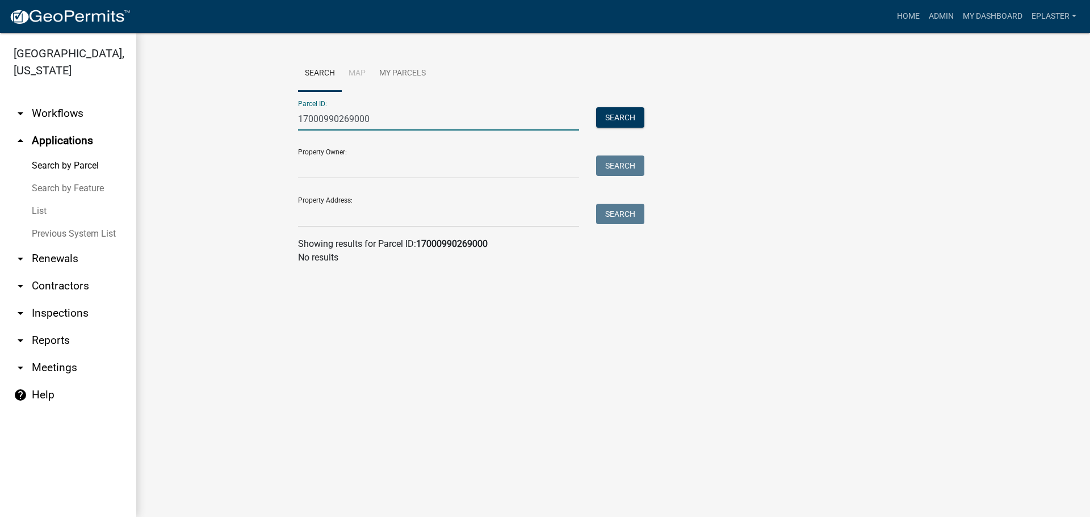
click at [348, 115] on input "17000990269000" at bounding box center [438, 118] width 281 height 23
click at [337, 119] on input "170009902069000" at bounding box center [438, 118] width 281 height 23
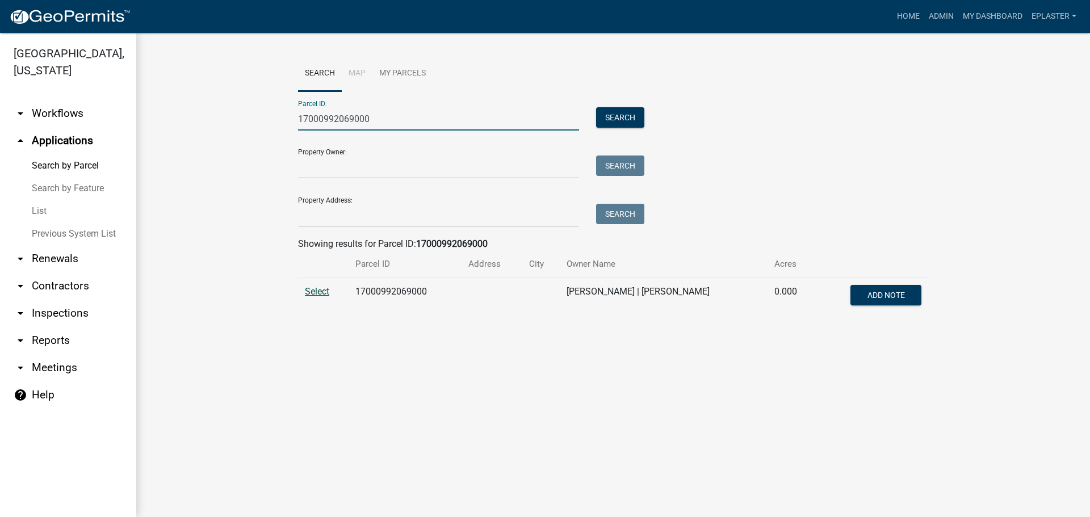
type input "17000992069000"
click at [322, 287] on span "Select" at bounding box center [317, 291] width 24 height 11
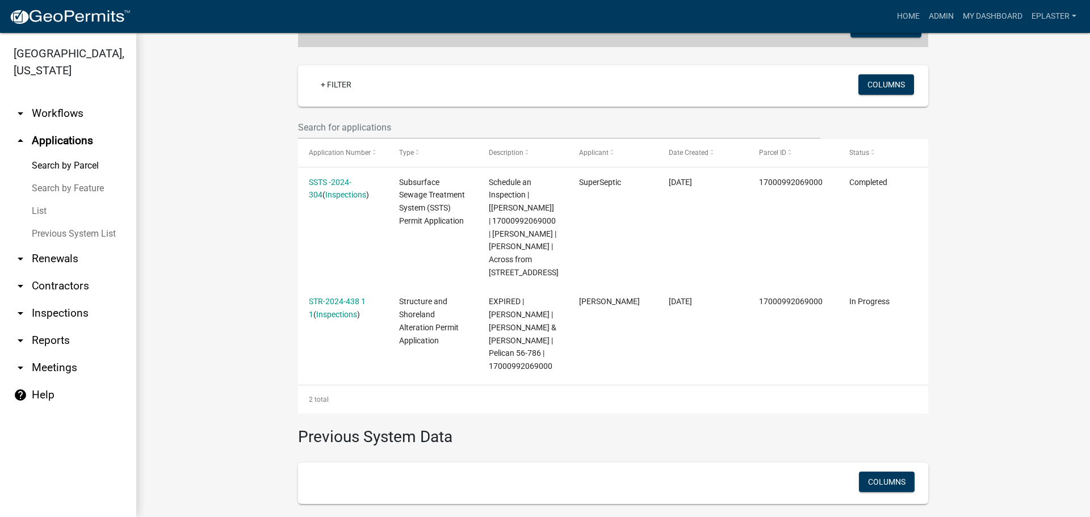
scroll to position [408, 0]
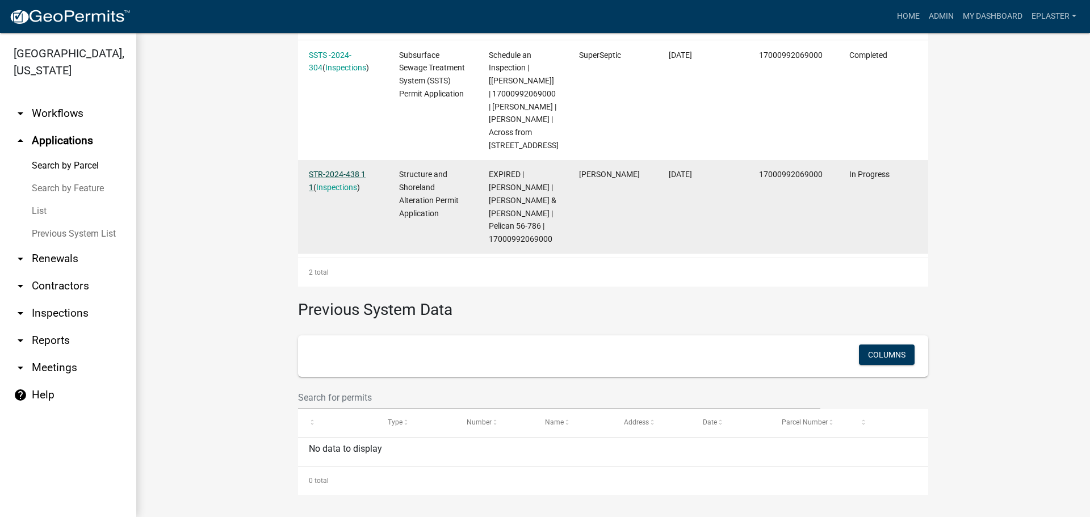
click at [355, 175] on link "STR-2024-438 1 1" at bounding box center [337, 181] width 57 height 22
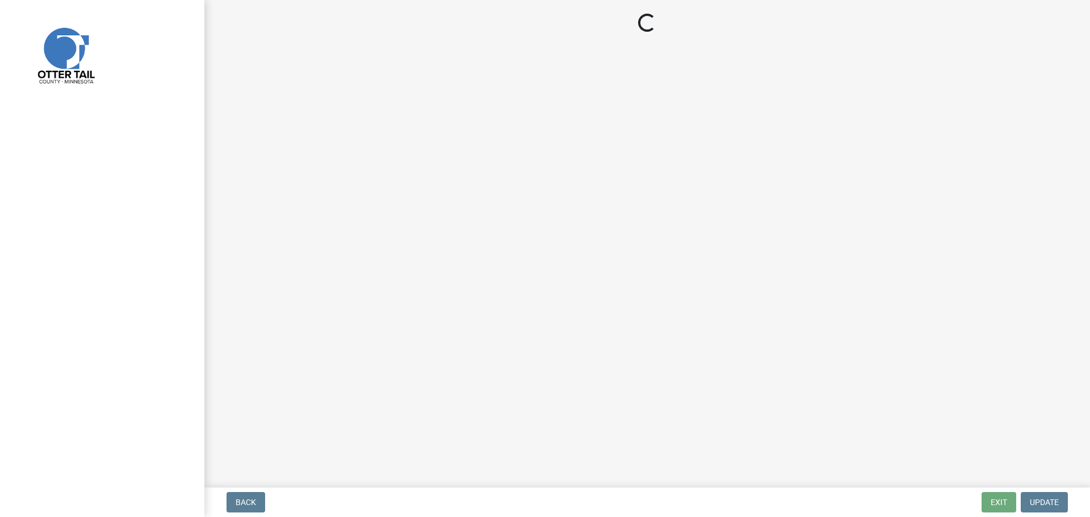
select select "710d5f49-2663-4e73-9718-d0c4e189f5ed"
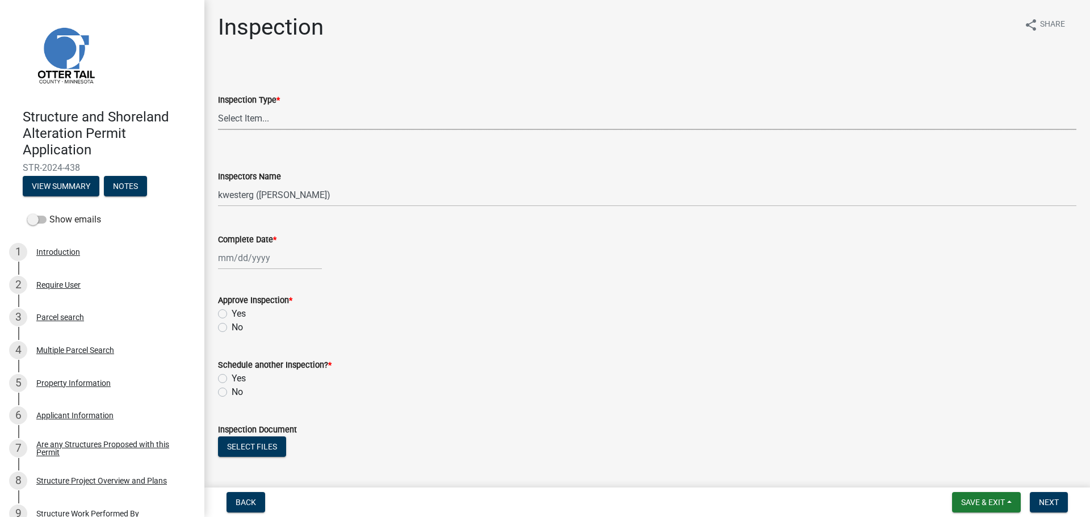
click at [262, 119] on select "Select Item... Footing / Structure Inspection Shoreland Alteration Not Built" at bounding box center [647, 118] width 858 height 23
click at [218, 107] on select "Select Item... Footing / Structure Inspection Shoreland Alteration Not Built" at bounding box center [647, 118] width 858 height 23
click at [249, 115] on select "Select Item... Footing / Structure Inspection Shoreland Alteration Not Built" at bounding box center [647, 118] width 858 height 23
click at [218, 107] on select "Select Item... Footing / Structure Inspection Shoreland Alteration Not Built" at bounding box center [647, 118] width 858 height 23
select select "29b027fa-a62f-4639-a4c1-67ac8b0bd2a2"
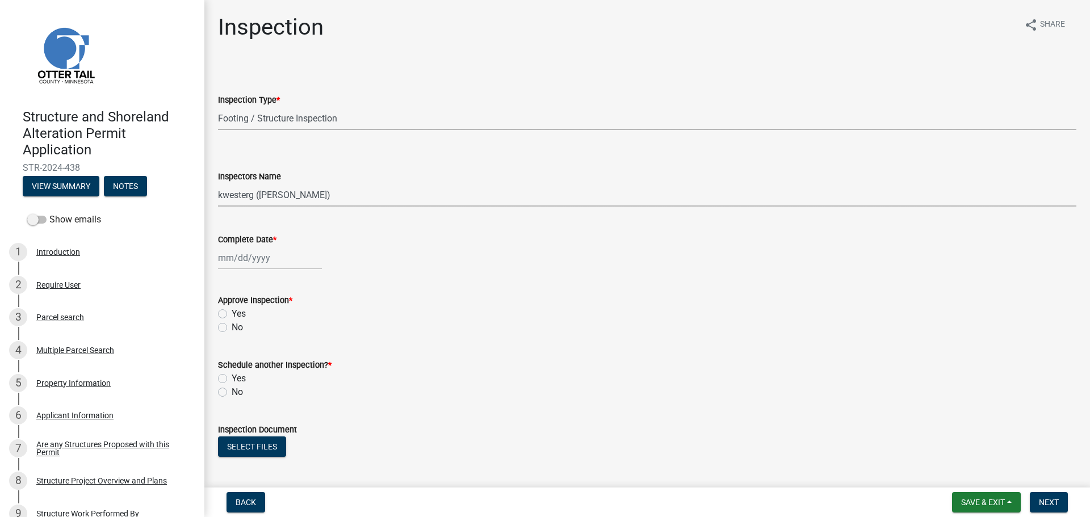
click at [250, 189] on select "Select Item... btollefson ([PERSON_NAME]) [PERSON_NAME] ([PERSON_NAME]) eplaste…" at bounding box center [647, 194] width 858 height 23
select select "ab4afe9b-f255-4bf6-b29f-35714790ba70"
click at [218, 183] on select "Select Item... btollefson ([PERSON_NAME]) [PERSON_NAME] ([PERSON_NAME]) eplaste…" at bounding box center [647, 194] width 858 height 23
click at [248, 264] on div at bounding box center [270, 257] width 104 height 23
select select "8"
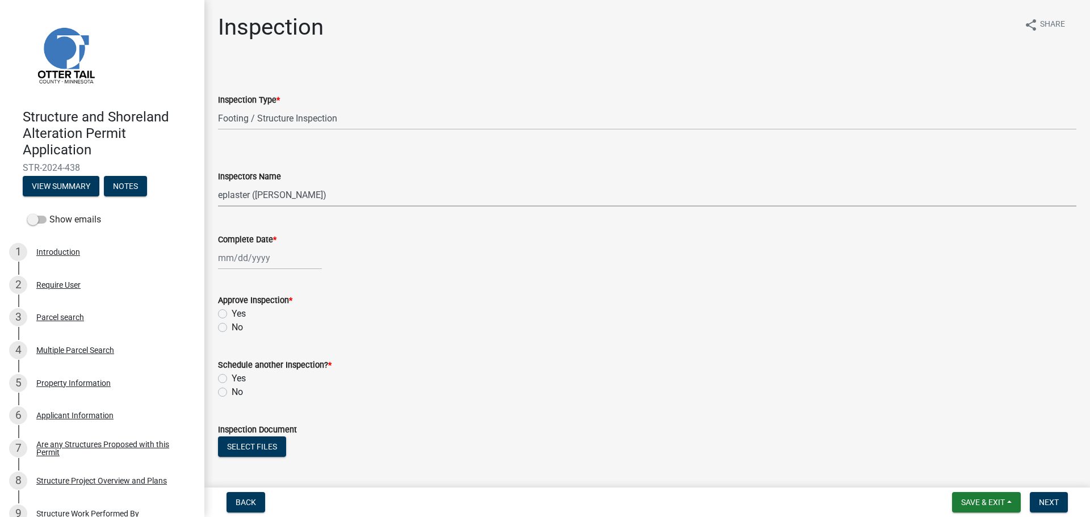
select select "2025"
click at [282, 351] on div "14" at bounding box center [284, 355] width 18 height 18
type input "[DATE]"
click at [224, 309] on div "Yes" at bounding box center [647, 314] width 858 height 14
click at [232, 315] on label "Yes" at bounding box center [239, 314] width 14 height 14
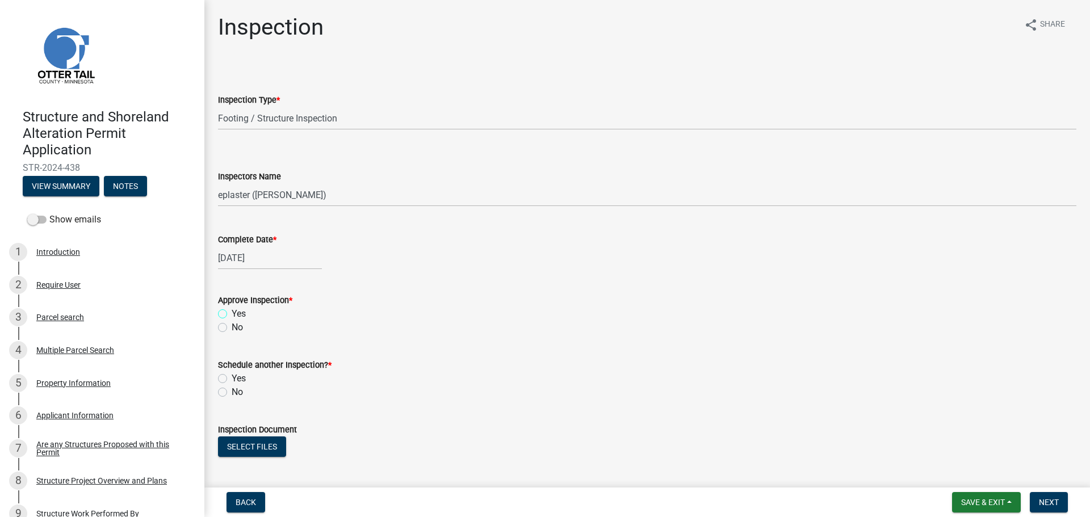
click at [232, 314] on input "Yes" at bounding box center [235, 310] width 7 height 7
radio input "true"
click at [232, 388] on label "No" at bounding box center [237, 392] width 11 height 14
click at [232, 388] on input "No" at bounding box center [235, 388] width 7 height 7
radio input "true"
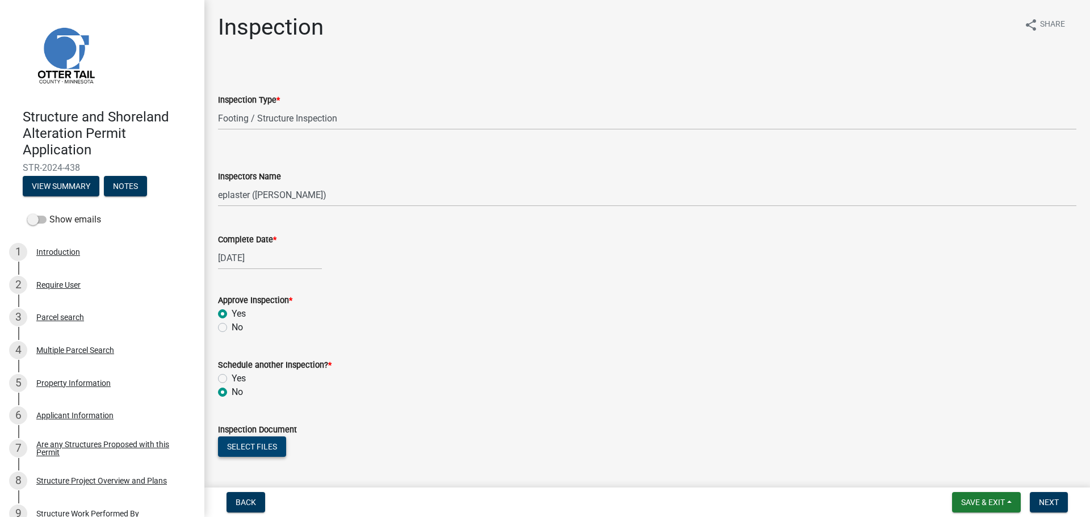
click at [246, 451] on button "Select files" at bounding box center [252, 446] width 68 height 20
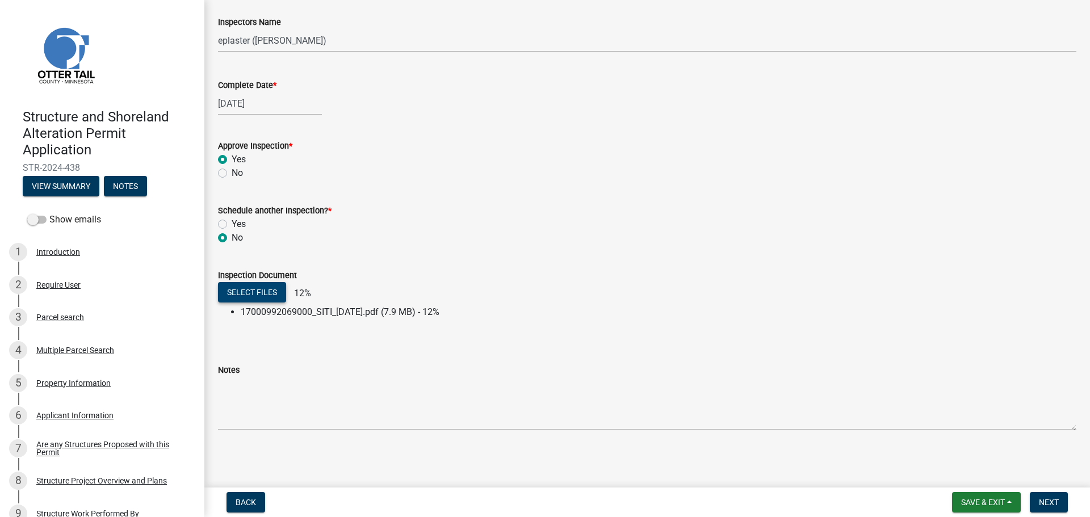
scroll to position [155, 0]
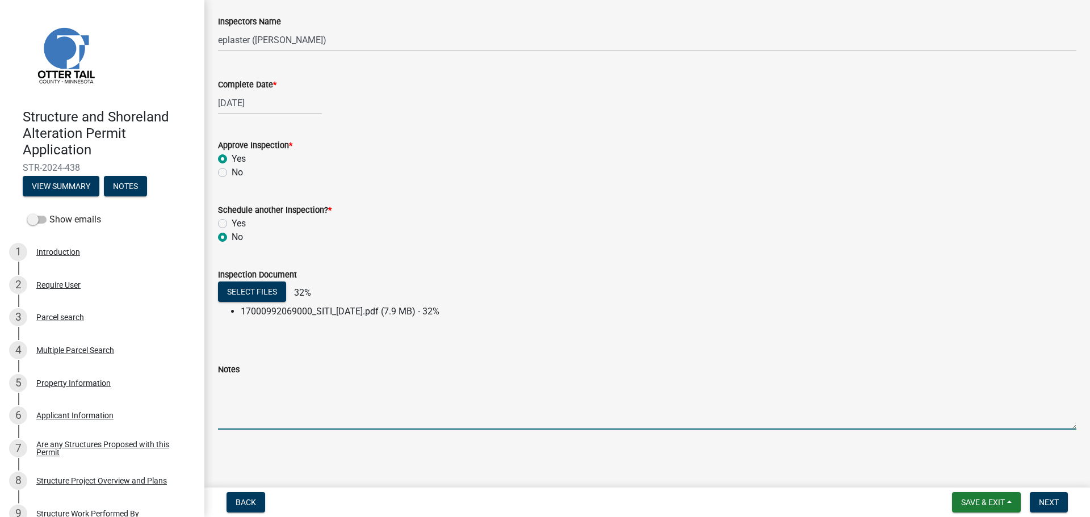
click at [404, 401] on textarea "Notes" at bounding box center [647, 402] width 858 height 53
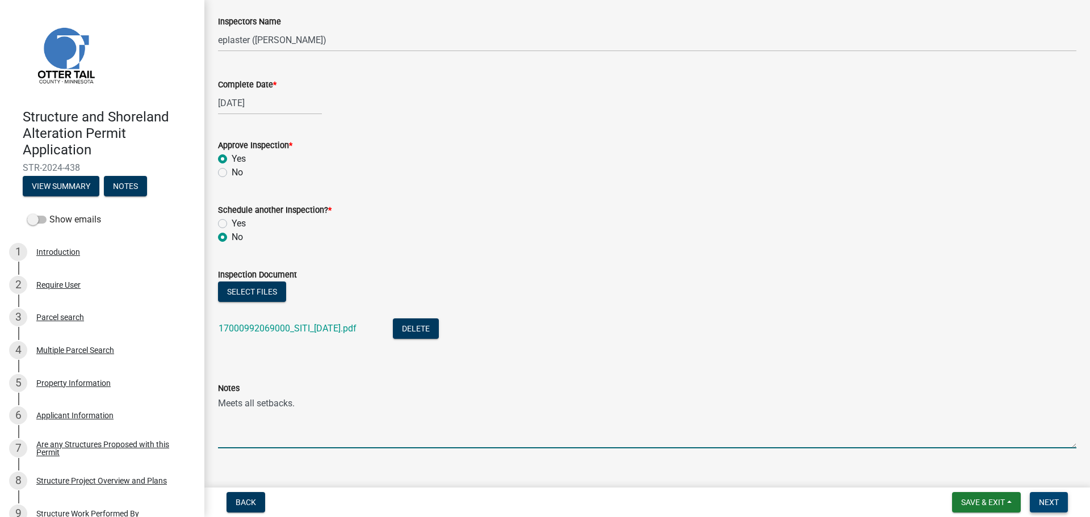
type textarea "Meets all setbacks."
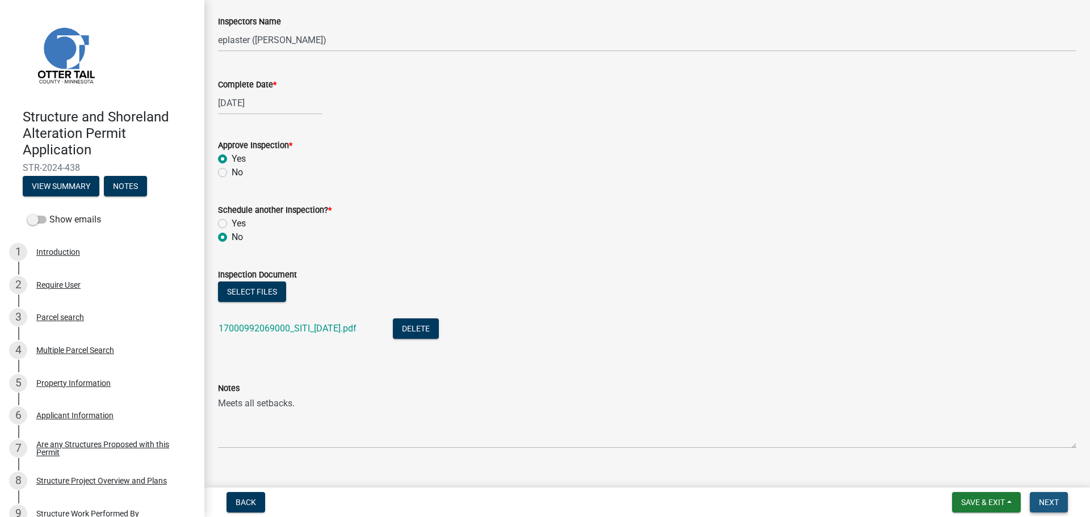
click at [1051, 505] on span "Next" at bounding box center [1049, 502] width 20 height 9
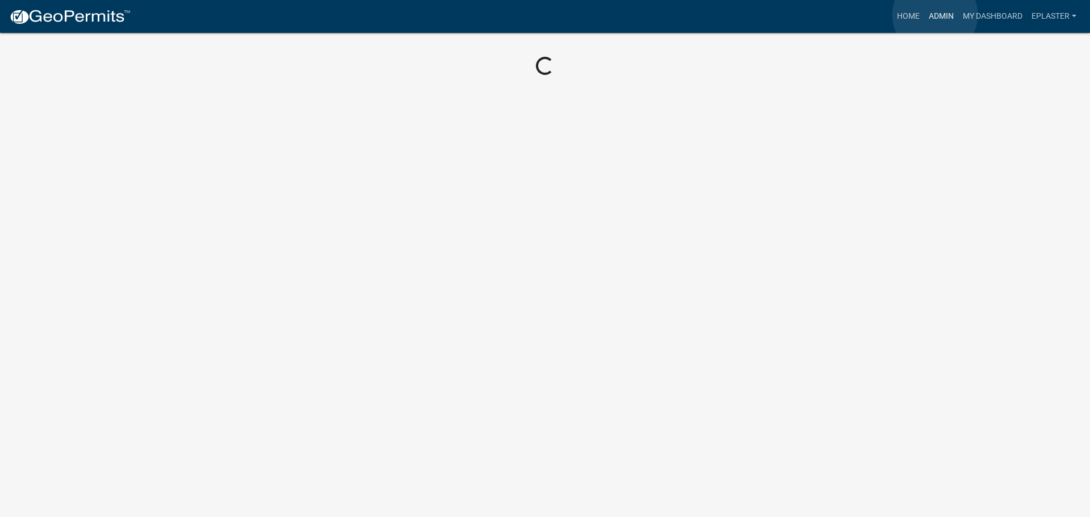
click at [935, 15] on link "Admin" at bounding box center [941, 17] width 34 height 22
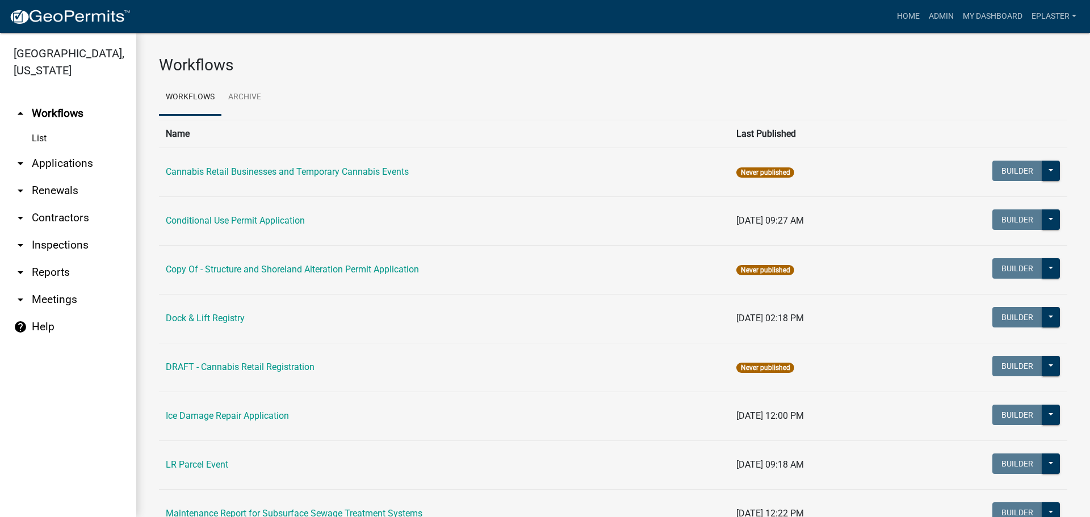
click at [57, 171] on link "arrow_drop_down Applications" at bounding box center [68, 163] width 136 height 27
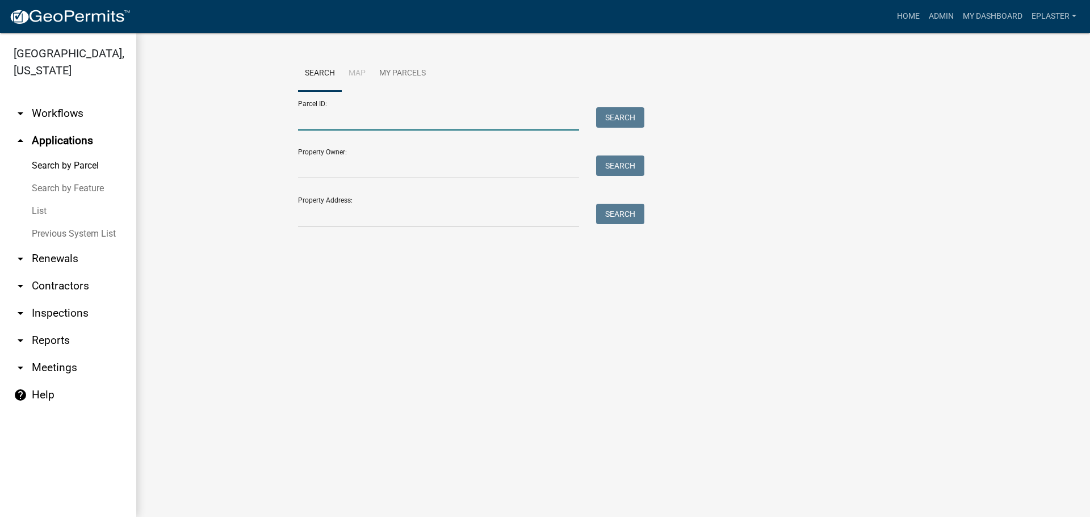
click at [352, 124] on input "Parcel ID:" at bounding box center [438, 118] width 281 height 23
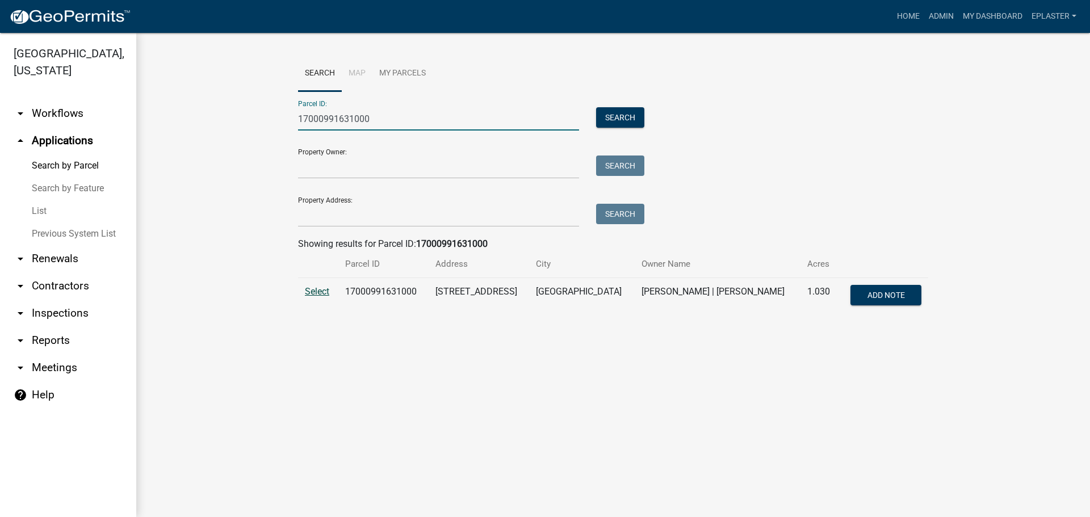
type input "17000991631000"
click at [323, 289] on span "Select" at bounding box center [317, 291] width 24 height 11
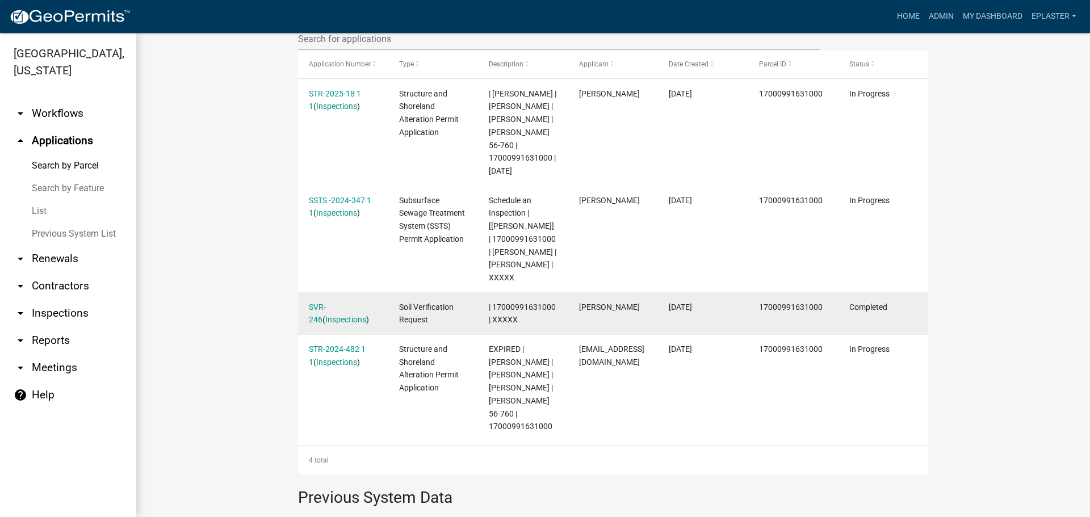
scroll to position [377, 0]
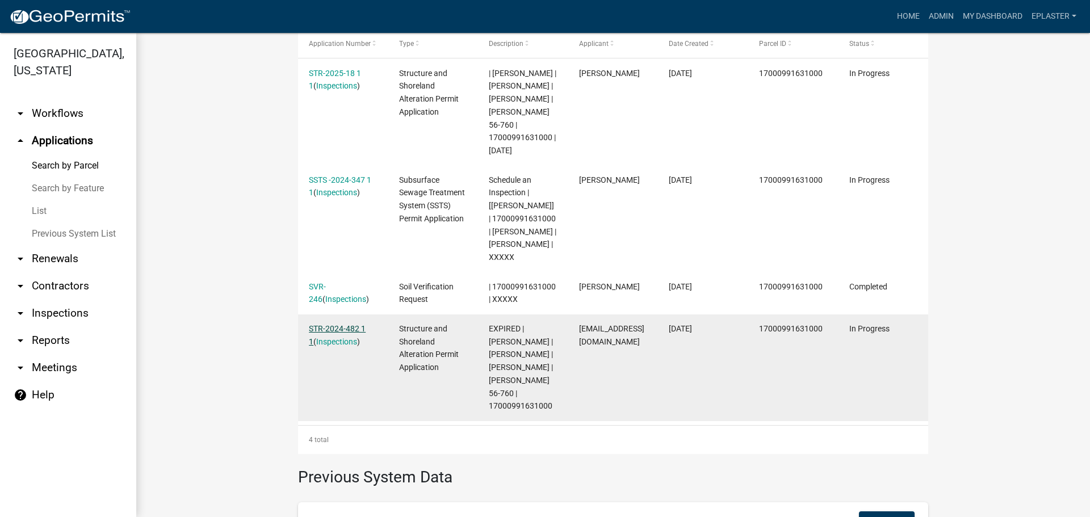
click at [357, 324] on link "STR-2024-482 1 1" at bounding box center [337, 335] width 57 height 22
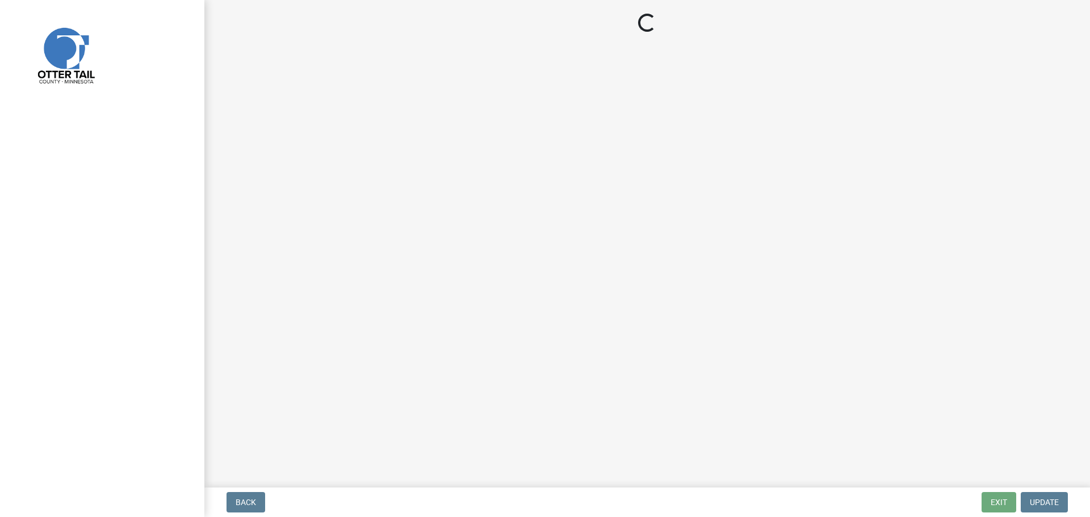
select select "710d5f49-2663-4e73-9718-d0c4e189f5ed"
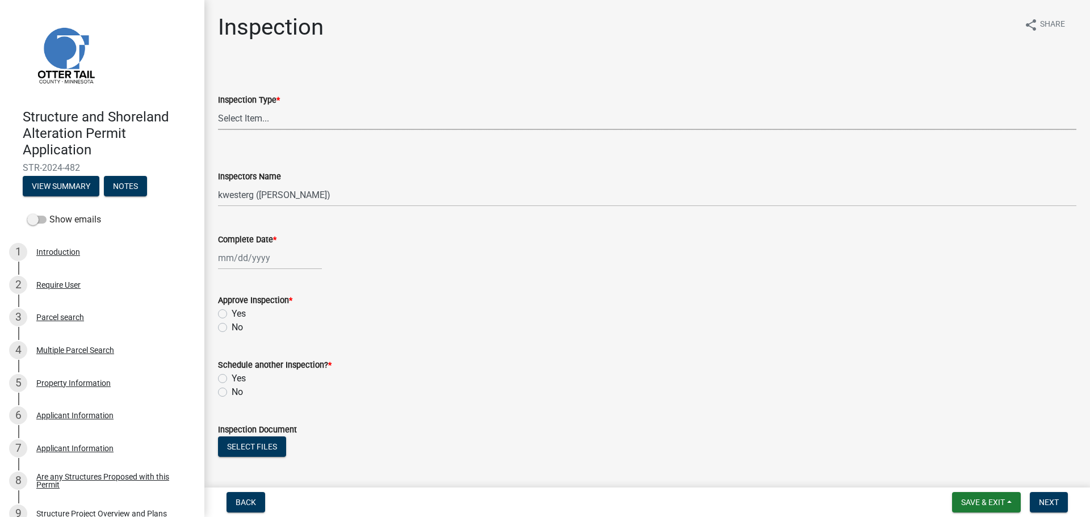
click at [275, 125] on select "Select Item... Footing / Structure Inspection Shoreland Alteration Not Built" at bounding box center [647, 118] width 858 height 23
click at [218, 107] on select "Select Item... Footing / Structure Inspection Shoreland Alteration Not Built" at bounding box center [647, 118] width 858 height 23
select select "29b027fa-a62f-4639-a4c1-67ac8b0bd2a2"
click at [254, 194] on select "Select Item... btollefson ([PERSON_NAME]) [PERSON_NAME] ([PERSON_NAME]) eplaste…" at bounding box center [647, 194] width 858 height 23
select select "ab4afe9b-f255-4bf6-b29f-35714790ba70"
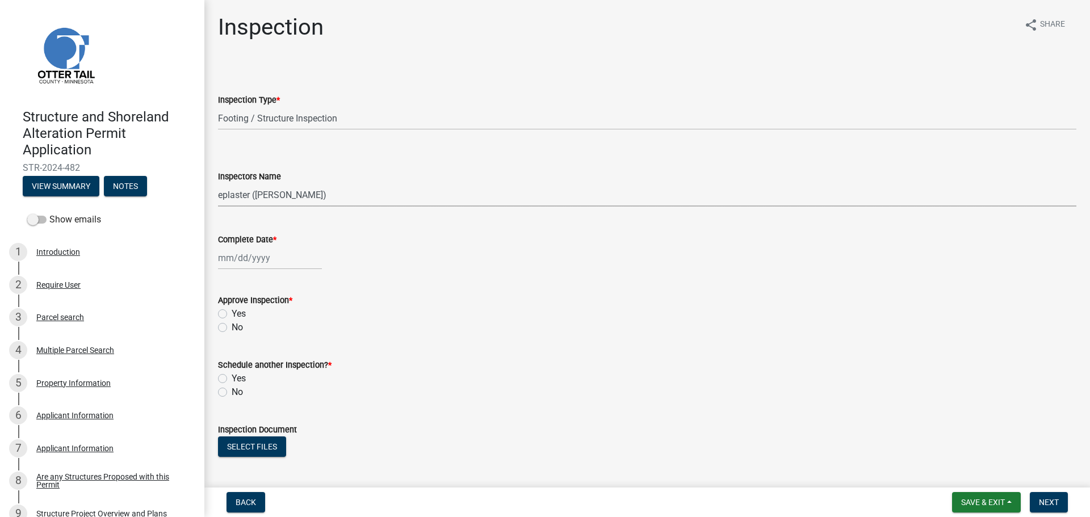
click at [218, 183] on select "Select Item... btollefson ([PERSON_NAME]) [PERSON_NAME] ([PERSON_NAME]) eplaste…" at bounding box center [647, 194] width 858 height 23
select select "8"
select select "2025"
click at [224, 261] on div "[PERSON_NAME] Feb Mar Apr [PERSON_NAME][DATE] Oct Nov [DATE] 1526 1527 1528 152…" at bounding box center [270, 257] width 104 height 23
click at [280, 355] on div "14" at bounding box center [284, 355] width 18 height 18
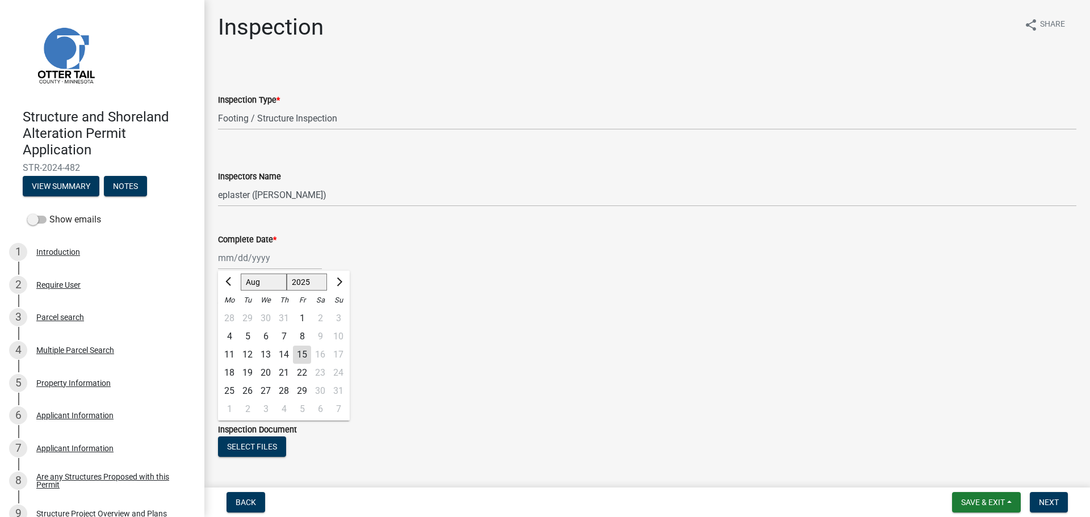
type input "[DATE]"
click at [232, 314] on label "Yes" at bounding box center [239, 314] width 14 height 14
click at [232, 314] on input "Yes" at bounding box center [235, 310] width 7 height 7
radio input "true"
click at [232, 389] on label "No" at bounding box center [237, 392] width 11 height 14
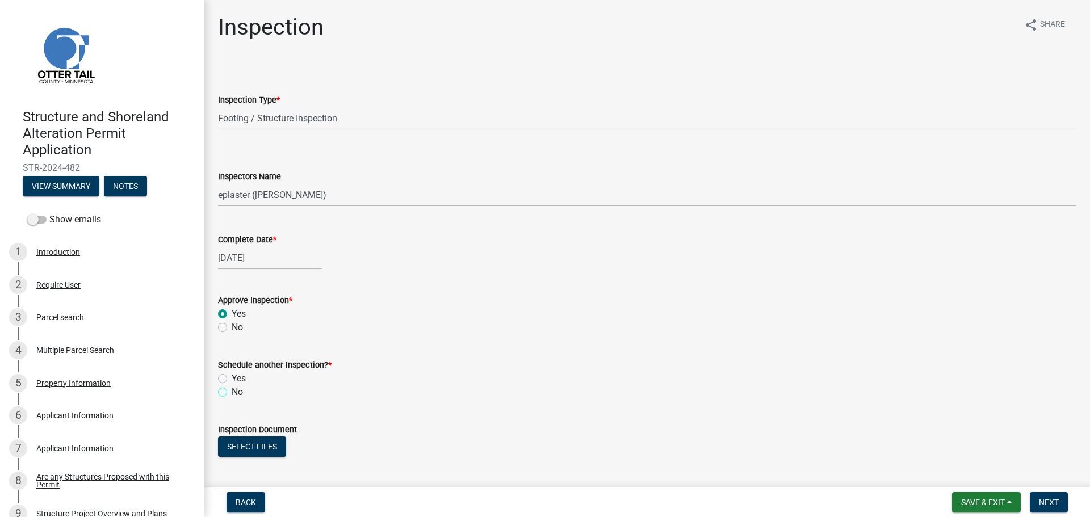
click at [232, 389] on input "No" at bounding box center [235, 388] width 7 height 7
radio input "true"
click at [247, 449] on button "Select files" at bounding box center [252, 446] width 68 height 20
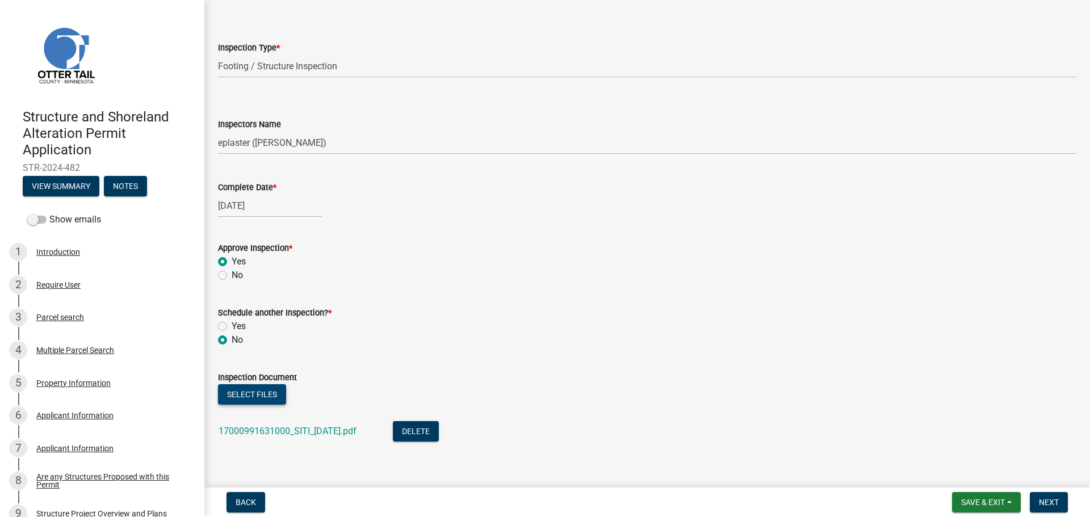
scroll to position [174, 0]
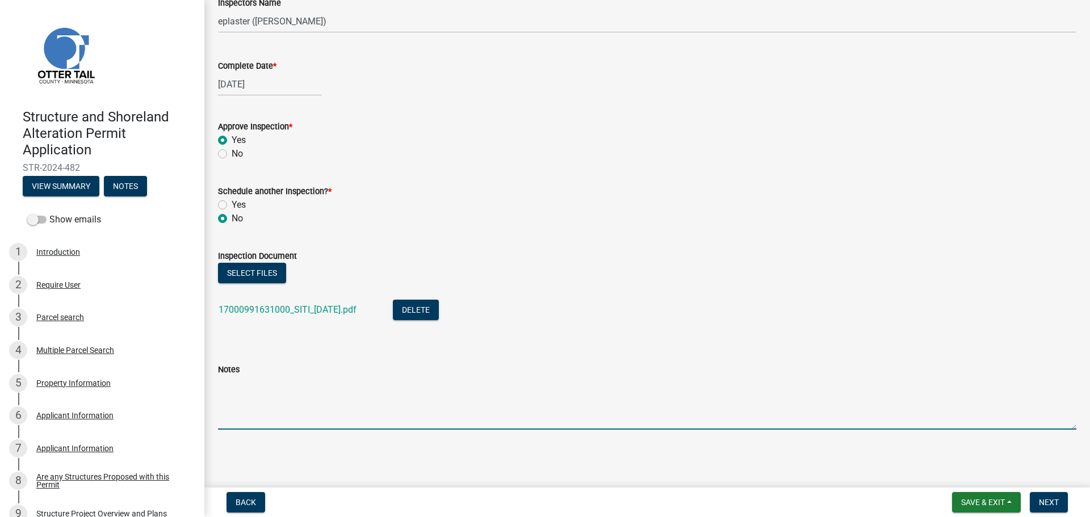
drag, startPoint x: 359, startPoint y: 414, endPoint x: 373, endPoint y: 413, distance: 14.2
click at [359, 414] on textarea "Notes" at bounding box center [647, 402] width 858 height 53
type textarea "Meets all setbacks."
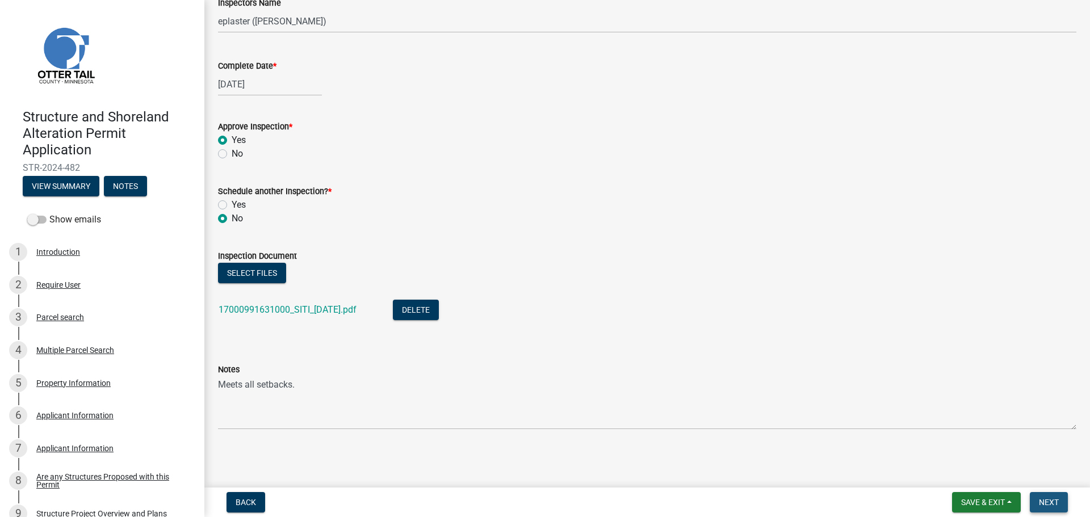
click at [1058, 507] on button "Next" at bounding box center [1049, 502] width 38 height 20
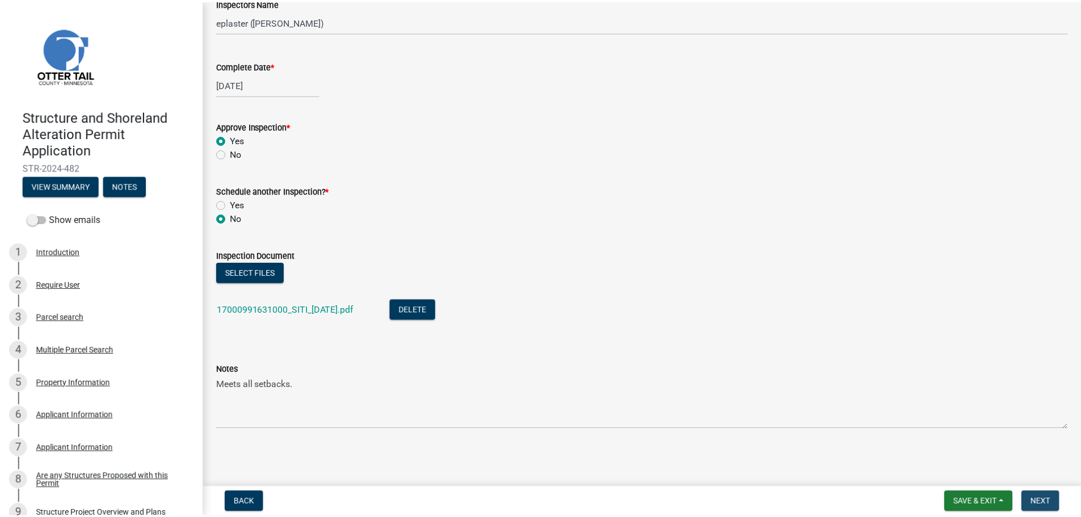
scroll to position [0, 0]
